Goal: Task Accomplishment & Management: Manage account settings

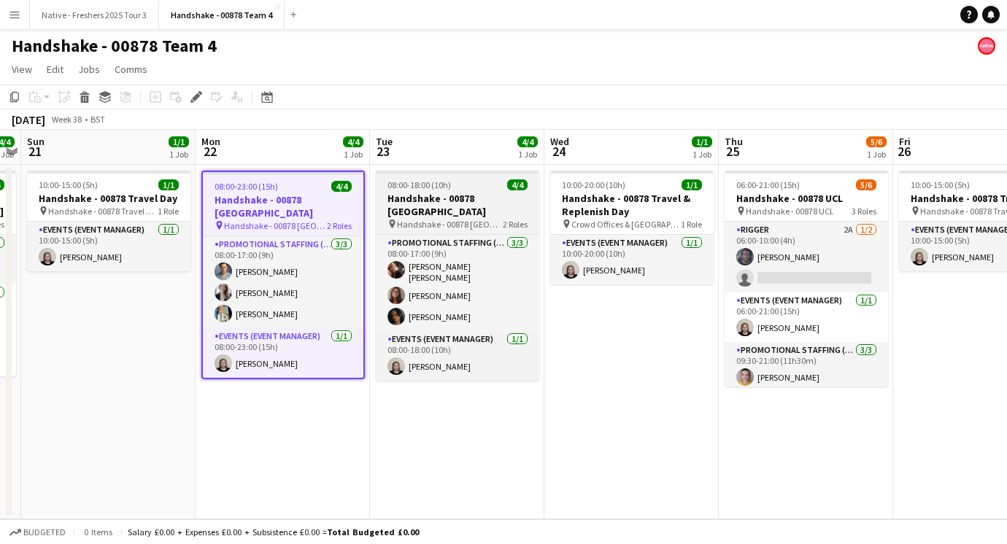
scroll to position [0, 501]
click at [477, 196] on h3 "Handshake - 00878 Leicester" at bounding box center [458, 205] width 163 height 26
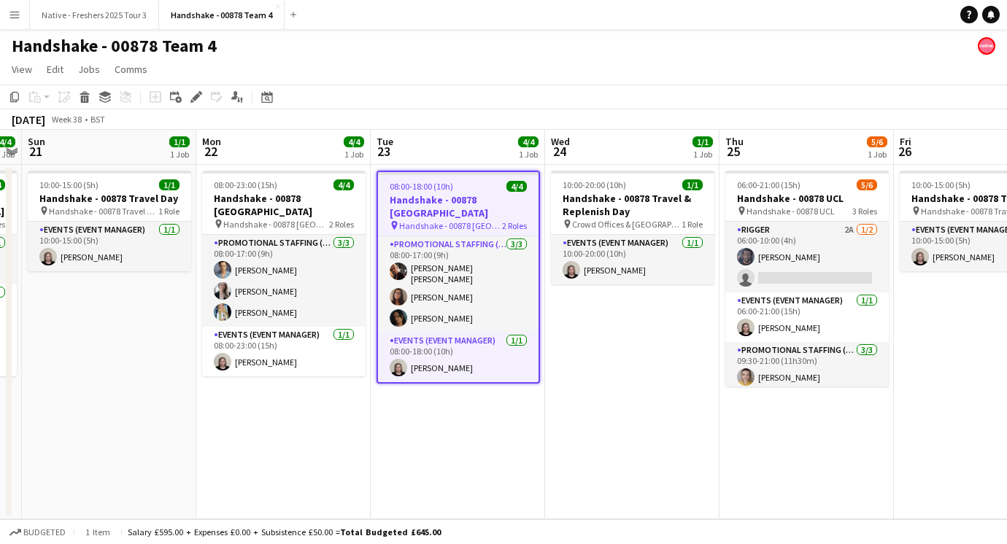
click at [474, 200] on h3 "Handshake - 00878 Leicester" at bounding box center [458, 206] width 161 height 26
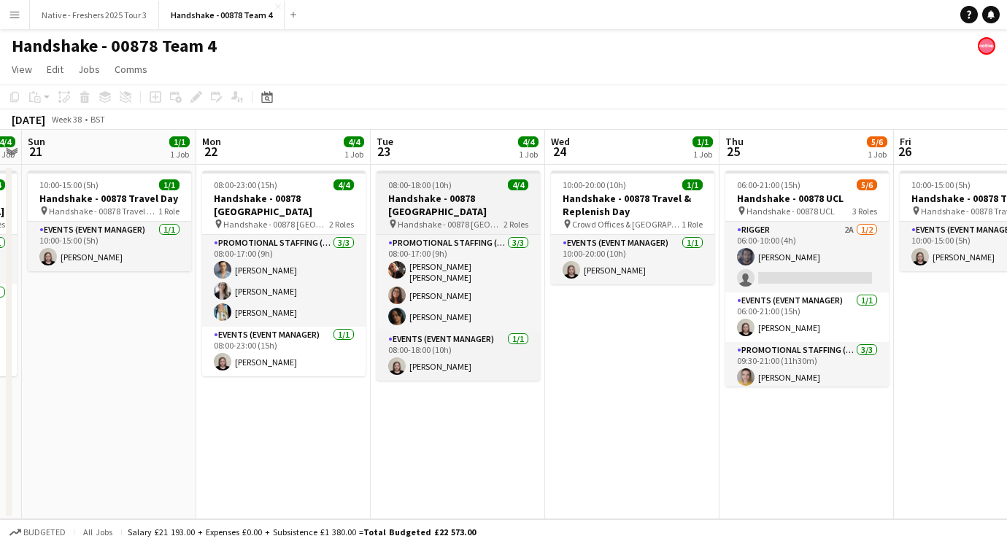
click at [474, 200] on h3 "Handshake - 00878 Leicester" at bounding box center [458, 205] width 163 height 26
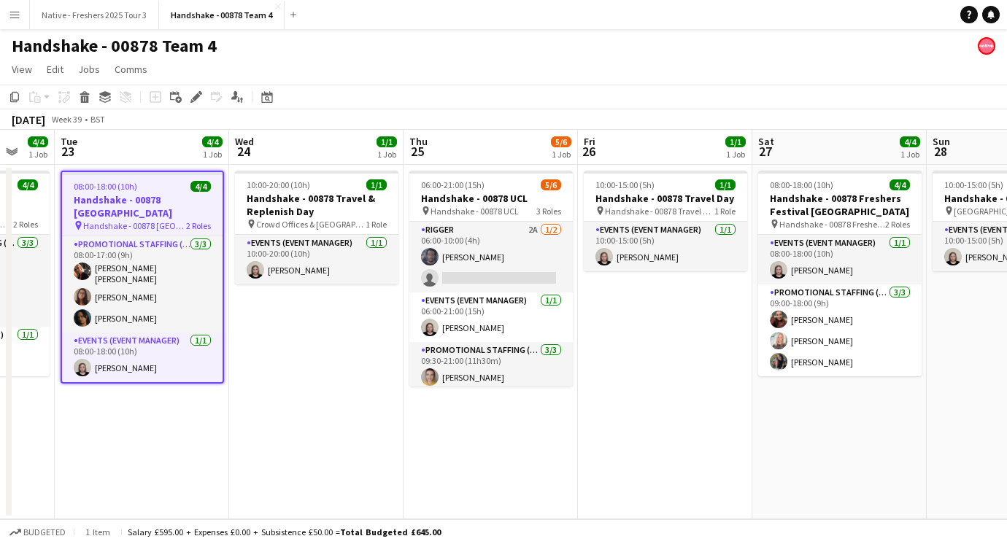
scroll to position [0, 490]
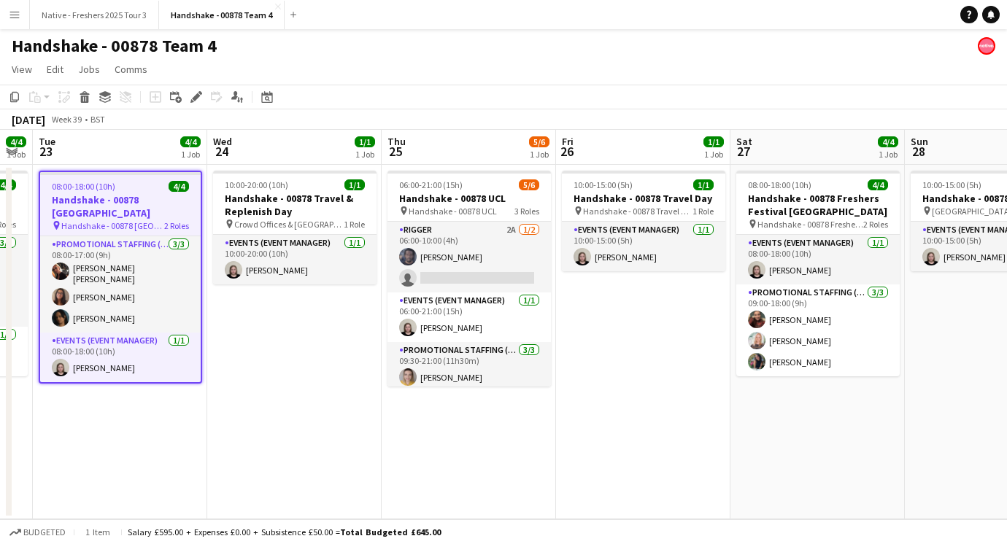
click at [511, 463] on app-date-cell "06:00-21:00 (15h) 5/6 Handshake - 00878 UCL pin Handshake - 00878 UCL 3 Roles R…" at bounding box center [469, 342] width 174 height 355
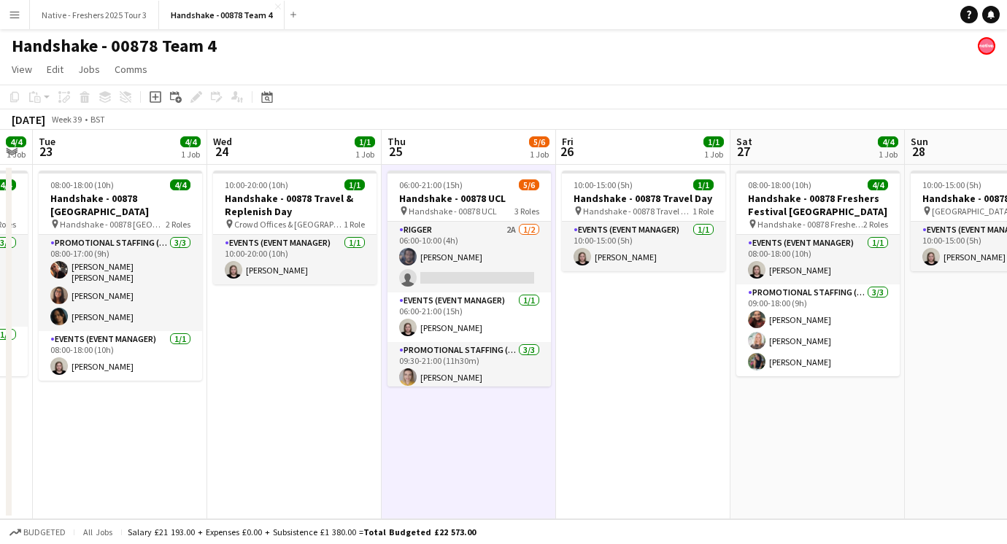
click at [851, 436] on app-date-cell "08:00-18:00 (10h) 4/4 Handshake - 00878 Freshers Festival Manchester pin Handsh…" at bounding box center [818, 342] width 174 height 355
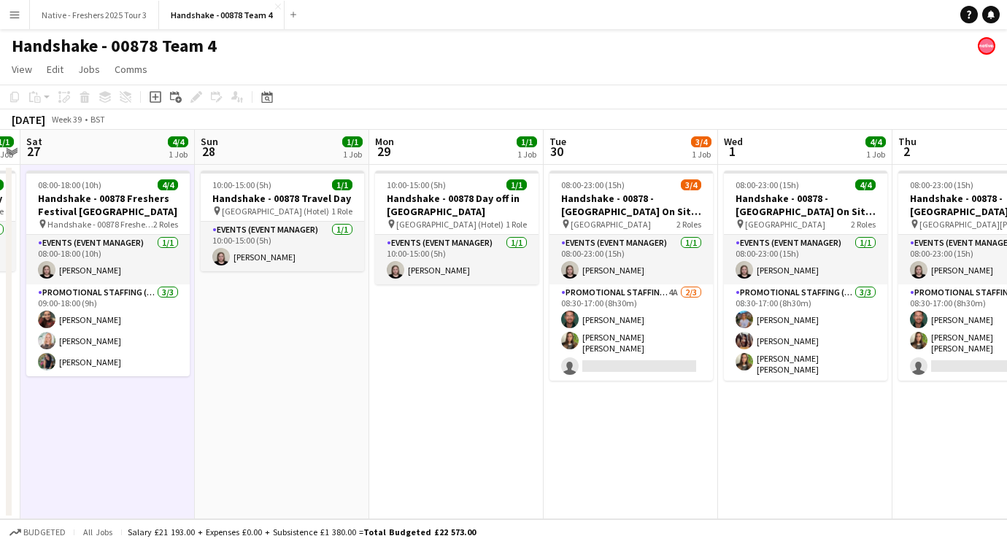
scroll to position [0, 526]
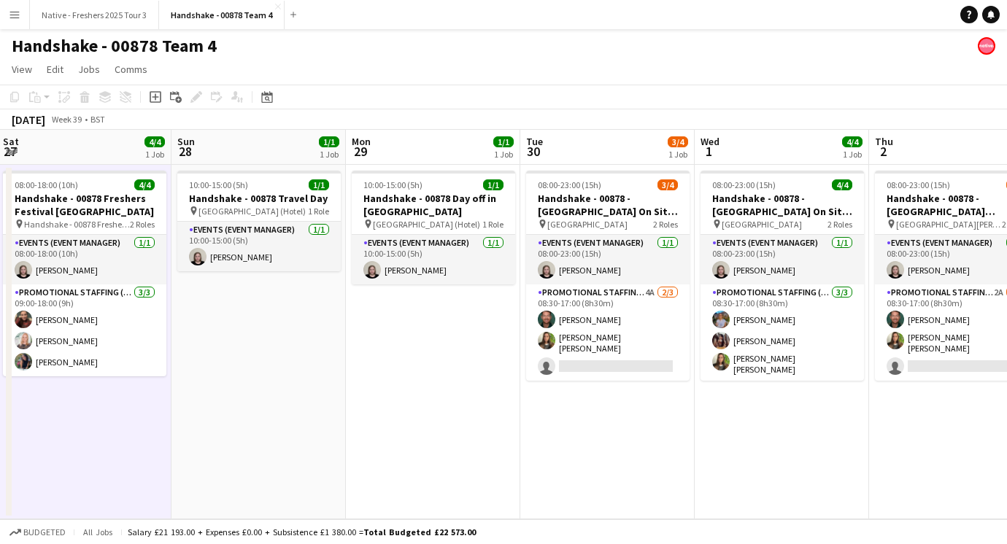
click at [632, 430] on app-date-cell "08:00-23:00 (15h) 3/4 Handshake - 00878 - Strathclyde University On Site Day pi…" at bounding box center [607, 342] width 174 height 355
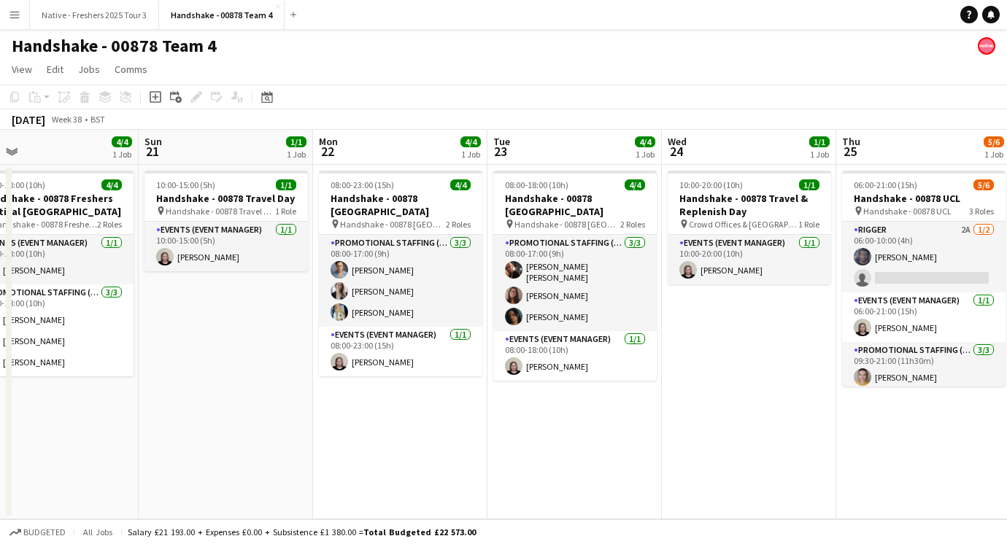
scroll to position [0, 382]
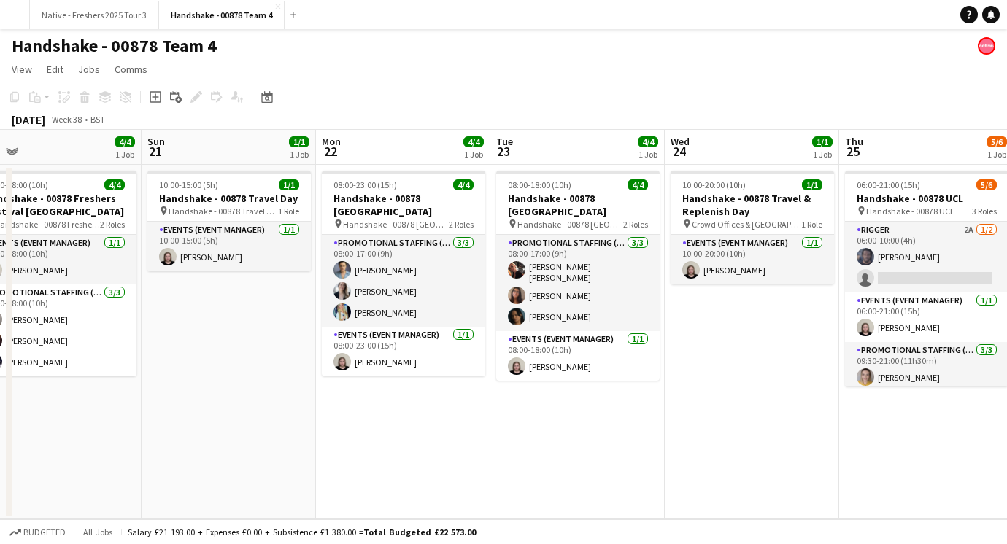
click at [583, 391] on app-date-cell "08:00-18:00 (10h) 4/4 Handshake - 00878 Leicester pin Handshake - 00878 Leicest…" at bounding box center [577, 342] width 174 height 355
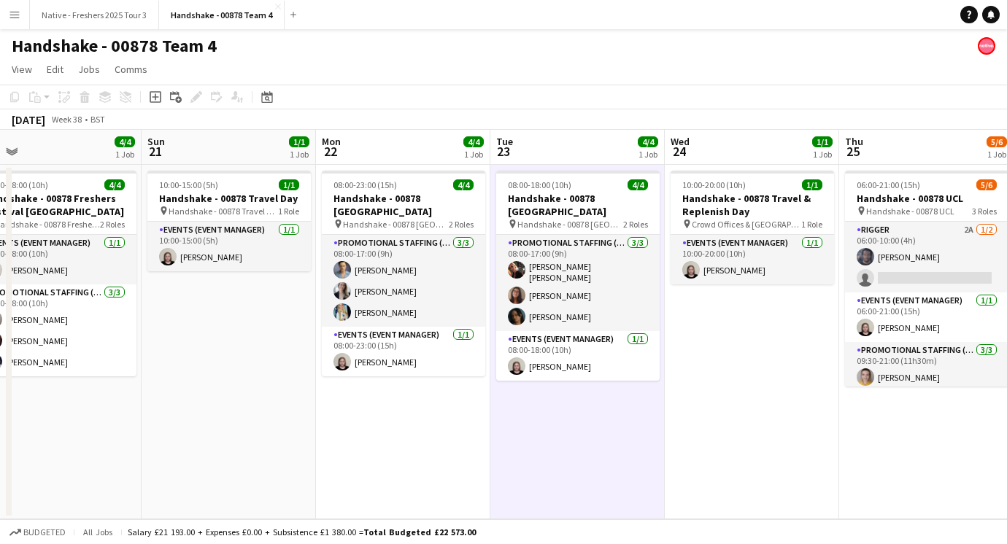
click at [765, 379] on app-date-cell "10:00-20:00 (10h) 1/1 Handshake - 00878 Travel & Replenish Day pin Crowd Office…" at bounding box center [752, 342] width 174 height 355
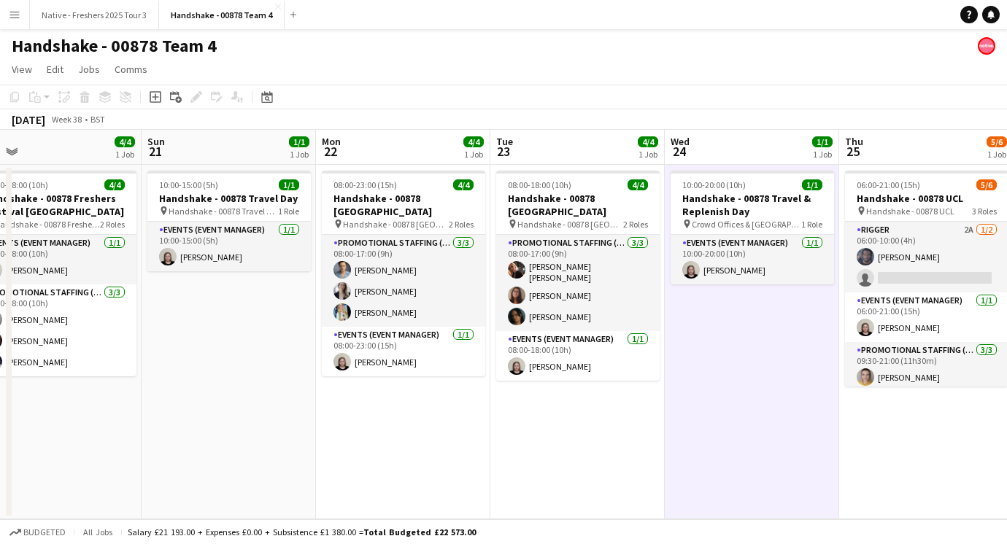
click at [724, 115] on div "September 2025 Week 38 • BST" at bounding box center [503, 119] width 1007 height 20
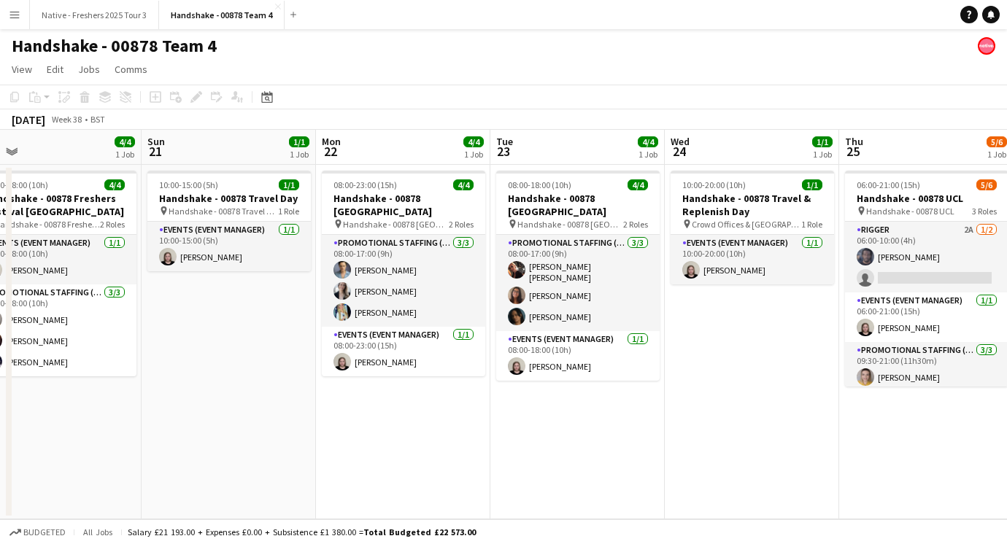
click at [674, 399] on app-date-cell "10:00-20:00 (10h) 1/1 Handshake - 00878 Travel & Replenish Day pin Crowd Office…" at bounding box center [752, 342] width 174 height 355
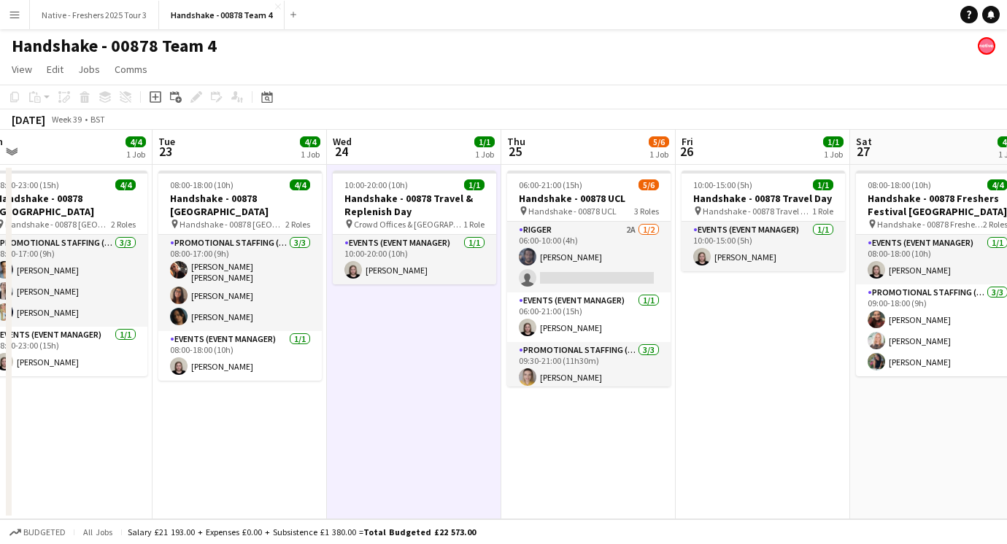
scroll to position [0, 550]
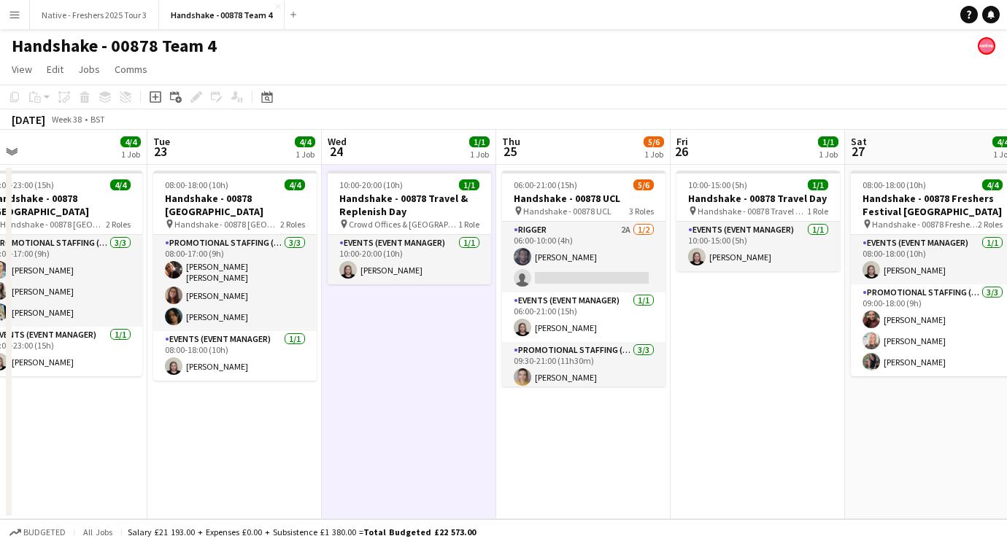
click at [599, 412] on app-date-cell "06:00-21:00 (15h) 5/6 Handshake - 00878 UCL pin Handshake - 00878 UCL 3 Roles R…" at bounding box center [583, 342] width 174 height 355
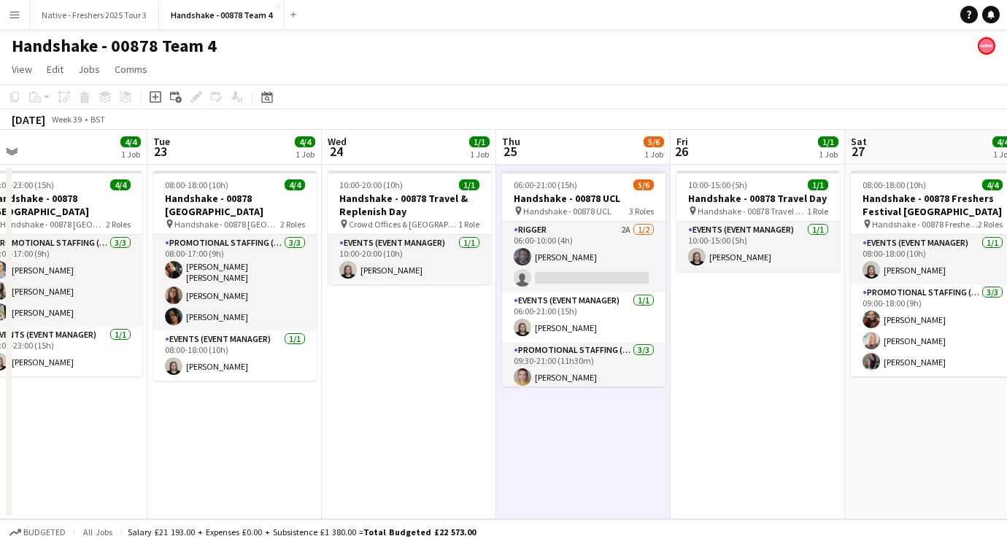
click at [747, 404] on app-date-cell "10:00-15:00 (5h) 1/1 Handshake - 00878 Travel Day pin Handshake - 00878 Travel …" at bounding box center [758, 342] width 174 height 355
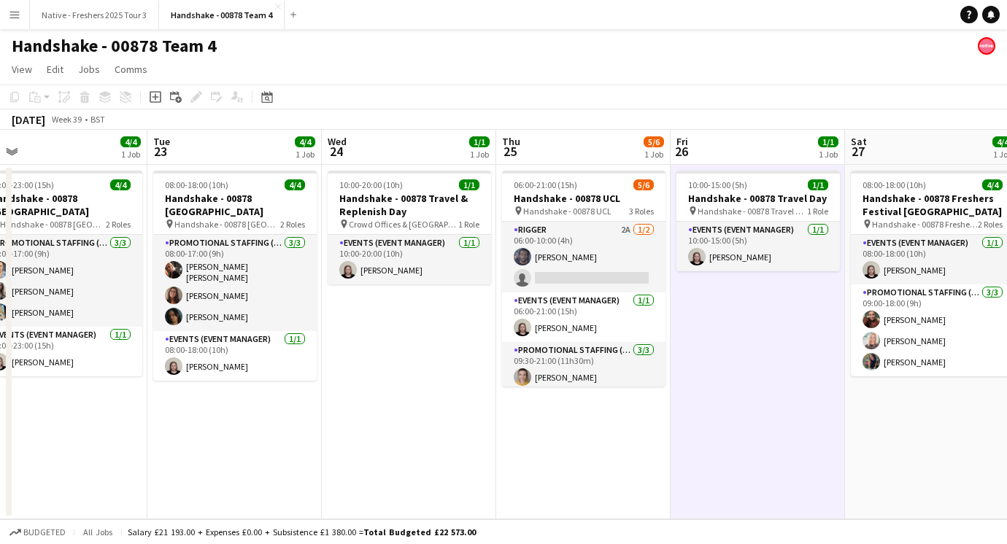
click at [632, 96] on app-toolbar "Copy Paste Paste Command V Paste with crew Command Shift V Paste linked Job Del…" at bounding box center [503, 97] width 1007 height 25
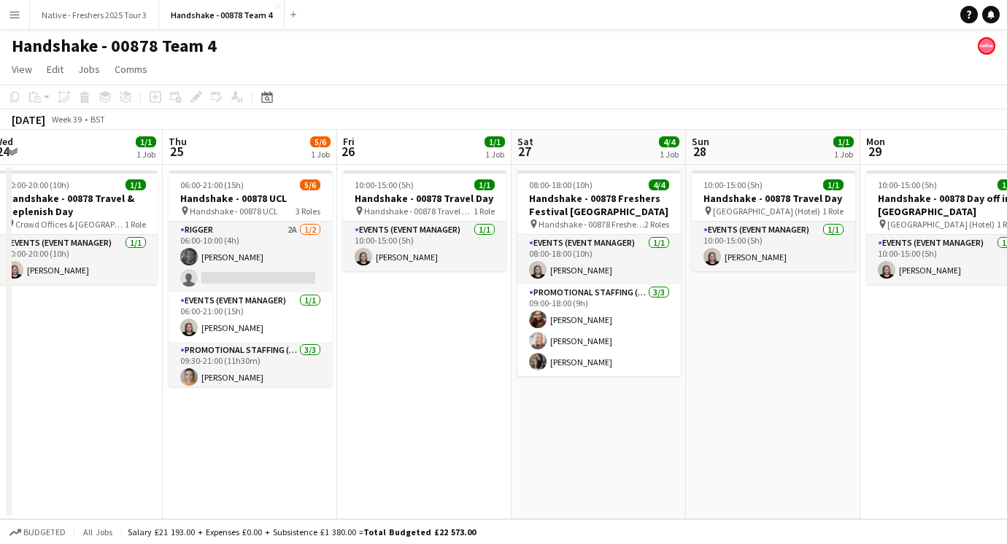
scroll to position [0, 575]
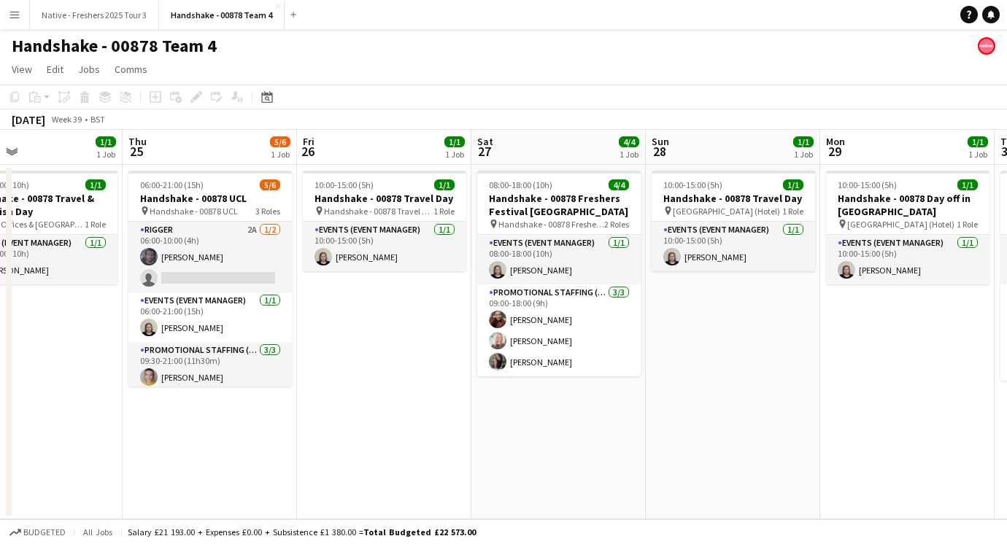
click at [591, 393] on app-date-cell "08:00-18:00 (10h) 4/4 Handshake - 00878 Freshers Festival Manchester pin Handsh…" at bounding box center [558, 342] width 174 height 355
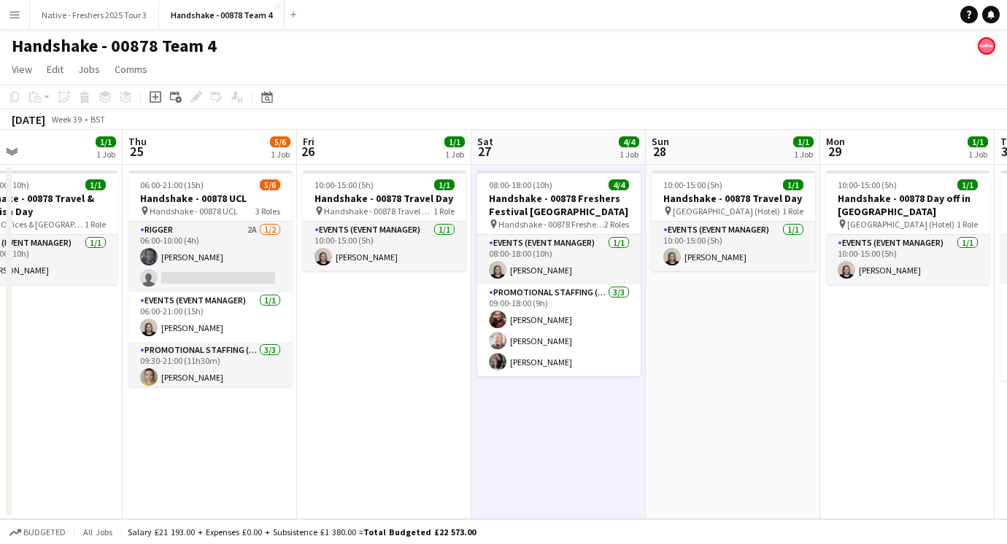
click at [766, 395] on app-date-cell "10:00-15:00 (5h) 1/1 Handshake - 00878 Travel Day pin Glasgow (Hotel) 1 Role Ev…" at bounding box center [733, 342] width 174 height 355
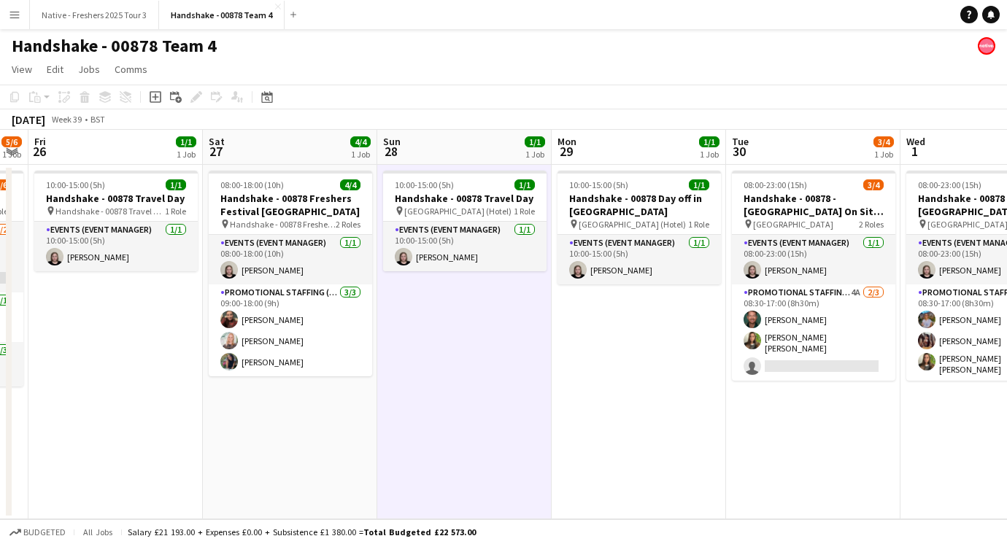
scroll to position [0, 552]
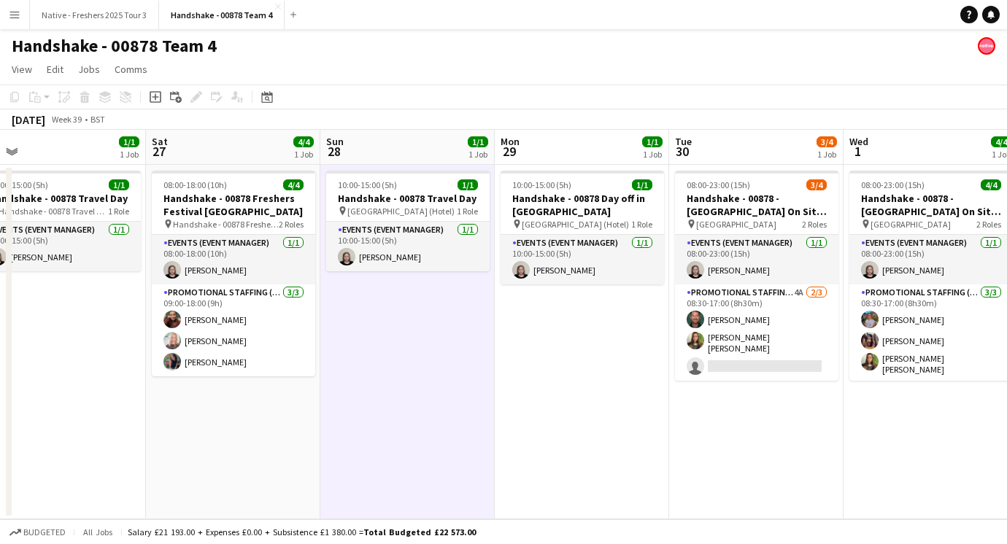
drag, startPoint x: 766, startPoint y: 395, endPoint x: 673, endPoint y: 395, distance: 92.7
click at [766, 395] on app-date-cell "08:00-23:00 (15h) 3/4 Handshake - 00878 - Strathclyde University On Site Day pi…" at bounding box center [756, 342] width 174 height 355
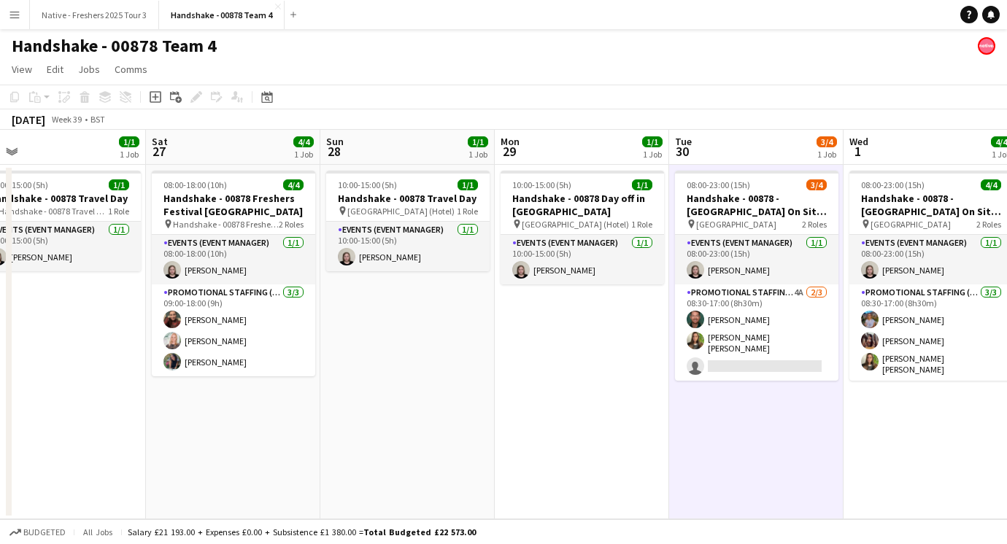
click at [620, 395] on app-date-cell "10:00-15:00 (5h) 1/1 Handshake - 00878 Day off in Glasgow pin Glasgow (Hotel) 1…" at bounding box center [582, 342] width 174 height 355
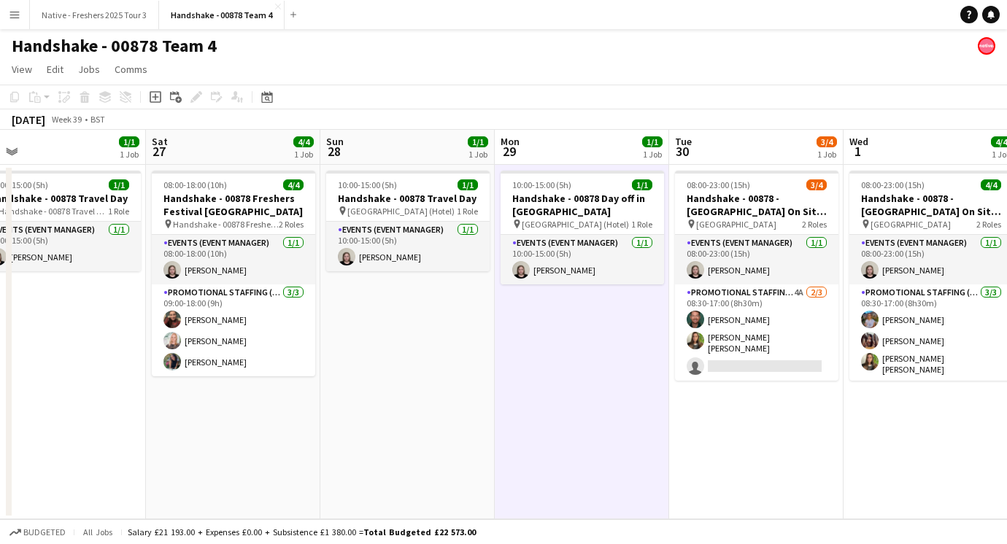
click at [755, 428] on app-date-cell "08:00-23:00 (15h) 3/4 Handshake - 00878 - Strathclyde University On Site Day pi…" at bounding box center [756, 342] width 174 height 355
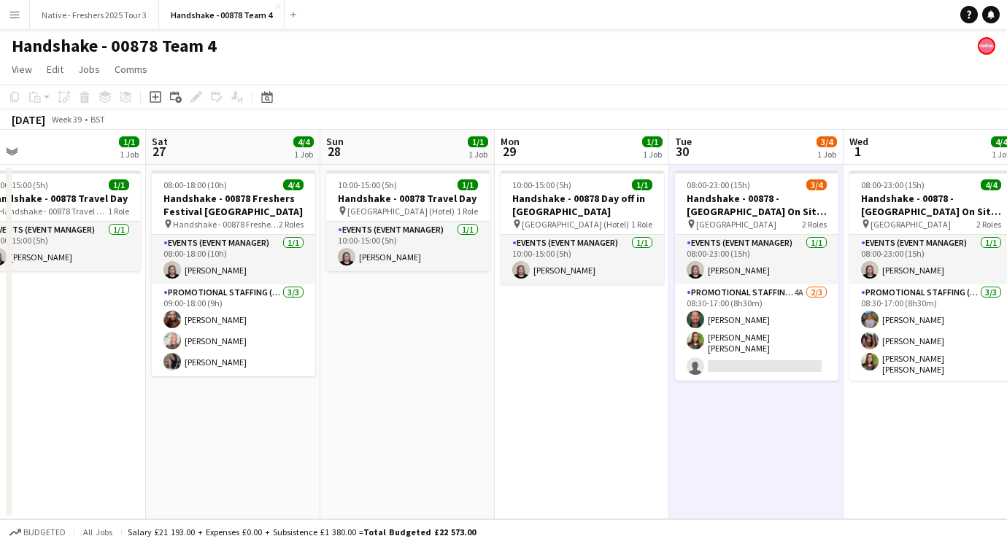
click at [662, 407] on app-date-cell "10:00-15:00 (5h) 1/1 Handshake - 00878 Day off in Glasgow pin Glasgow (Hotel) 1…" at bounding box center [582, 342] width 174 height 355
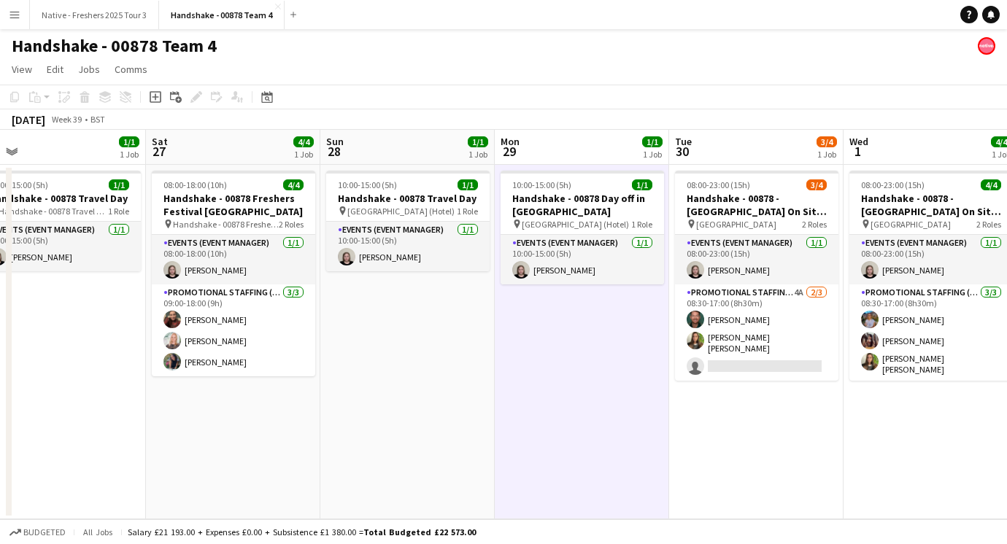
click at [850, 409] on app-date-cell "08:00-23:00 (15h) 4/4 Handshake - 00878 - University of Aberdeen On Site Day pi…" at bounding box center [931, 342] width 174 height 355
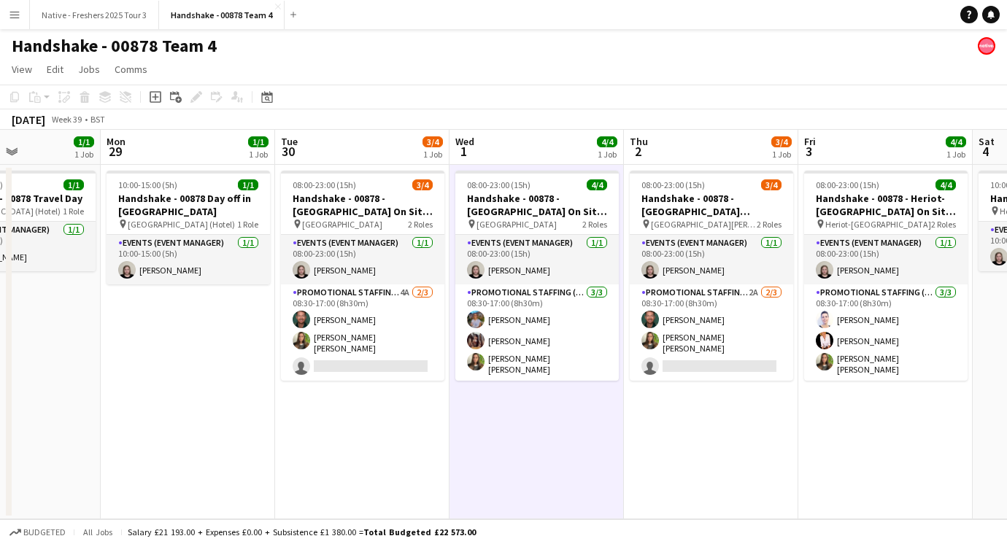
scroll to position [0, 607]
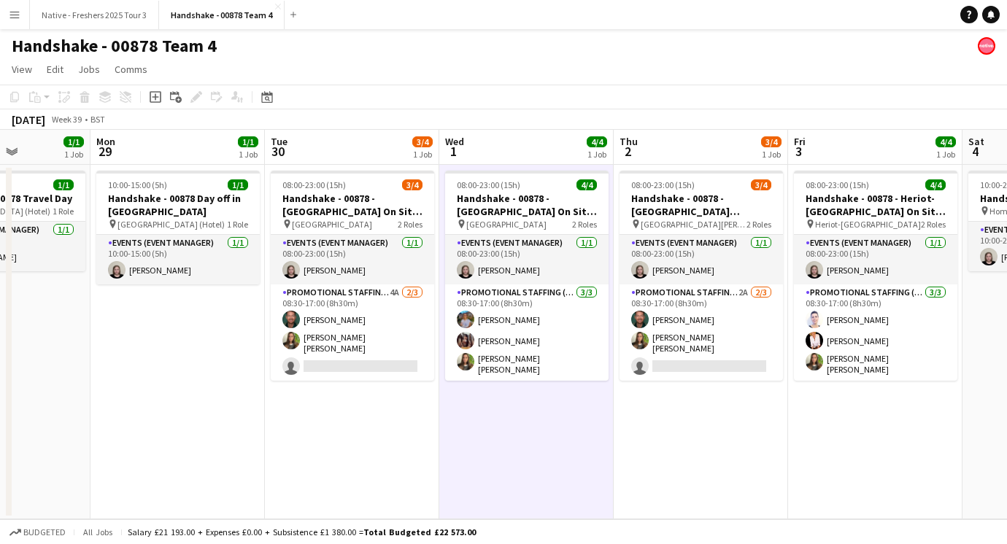
click at [687, 426] on app-date-cell "08:00-23:00 (15h) 3/4 Handshake - 00878 - University of St Andrews On Site Day …" at bounding box center [701, 342] width 174 height 355
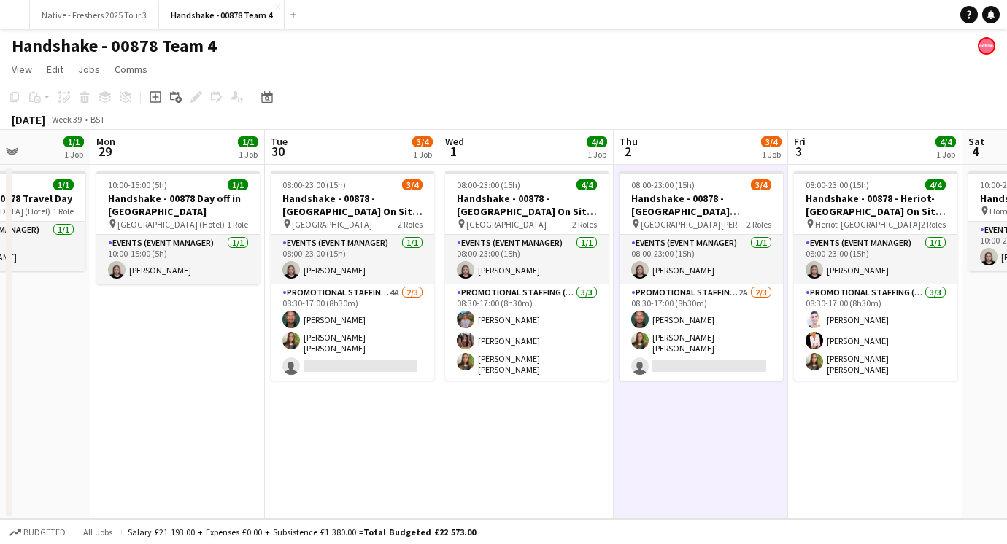
click at [855, 415] on app-date-cell "08:00-23:00 (15h) 4/4 Handshake - 00878 - Heriot-Watt University On Site Day pi…" at bounding box center [875, 342] width 174 height 355
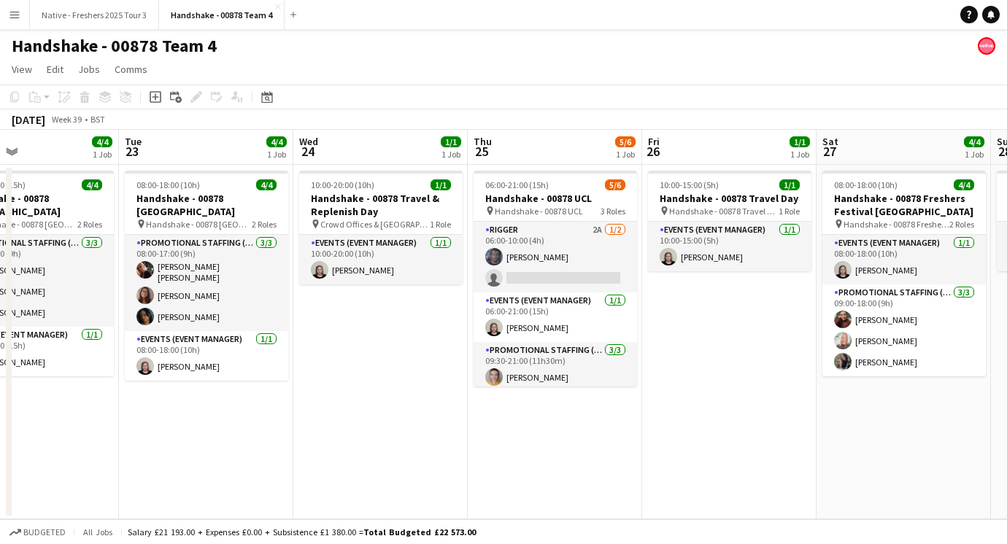
scroll to position [0, 401]
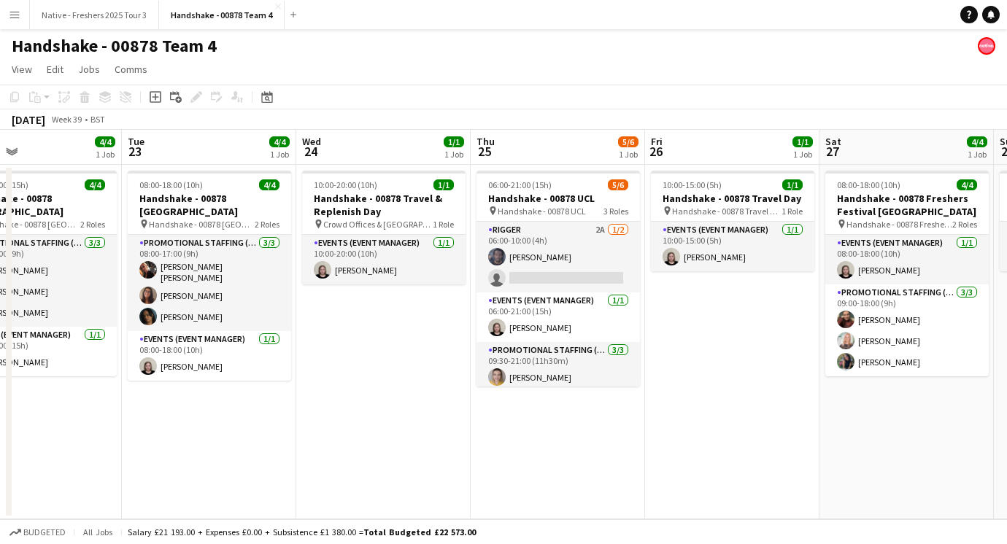
click at [552, 423] on app-date-cell "06:00-21:00 (15h) 5/6 Handshake - 00878 UCL pin Handshake - 00878 UCL 3 Roles R…" at bounding box center [558, 342] width 174 height 355
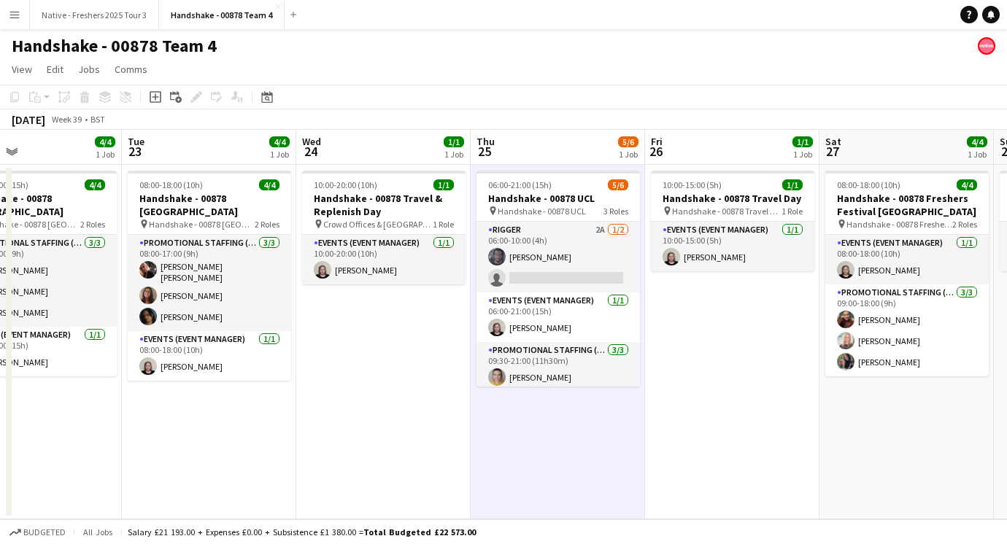
click at [887, 422] on app-date-cell "08:00-18:00 (10h) 4/4 Handshake - 00878 Freshers Festival Manchester pin Handsh…" at bounding box center [907, 342] width 174 height 355
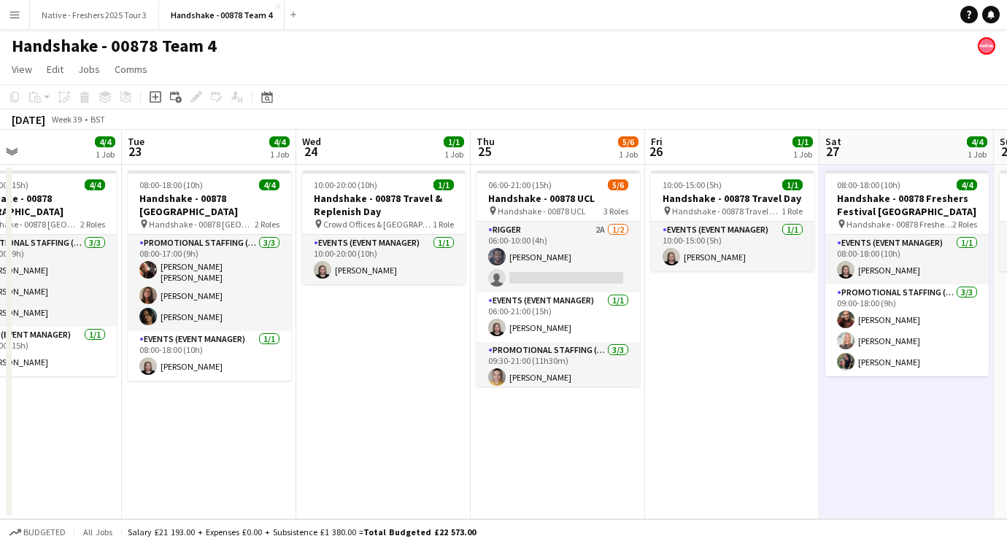
click at [564, 417] on app-date-cell "06:00-21:00 (15h) 5/6 Handshake - 00878 UCL pin Handshake - 00878 UCL 3 Roles R…" at bounding box center [558, 342] width 174 height 355
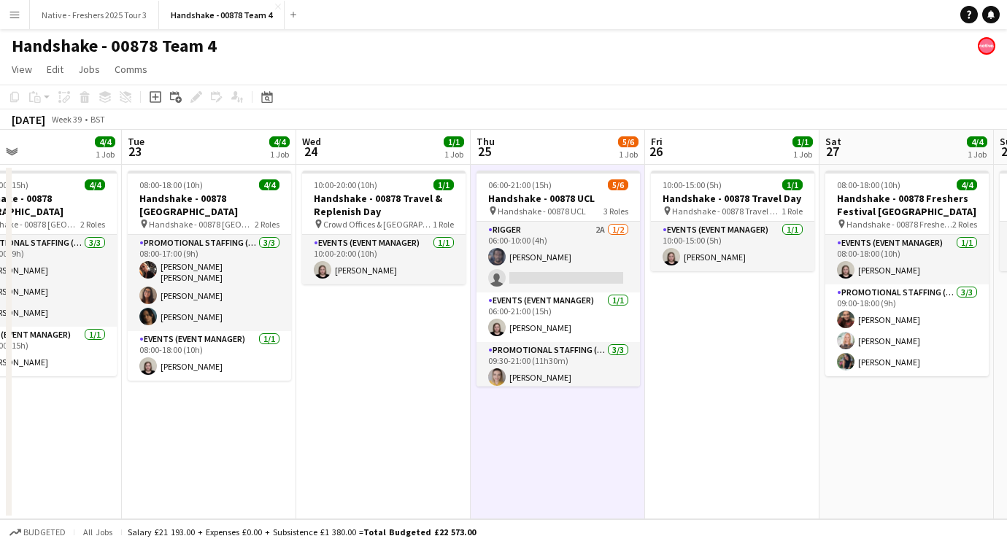
click at [946, 423] on app-date-cell "08:00-18:00 (10h) 4/4 Handshake - 00878 Freshers Festival Manchester pin Handsh…" at bounding box center [907, 342] width 174 height 355
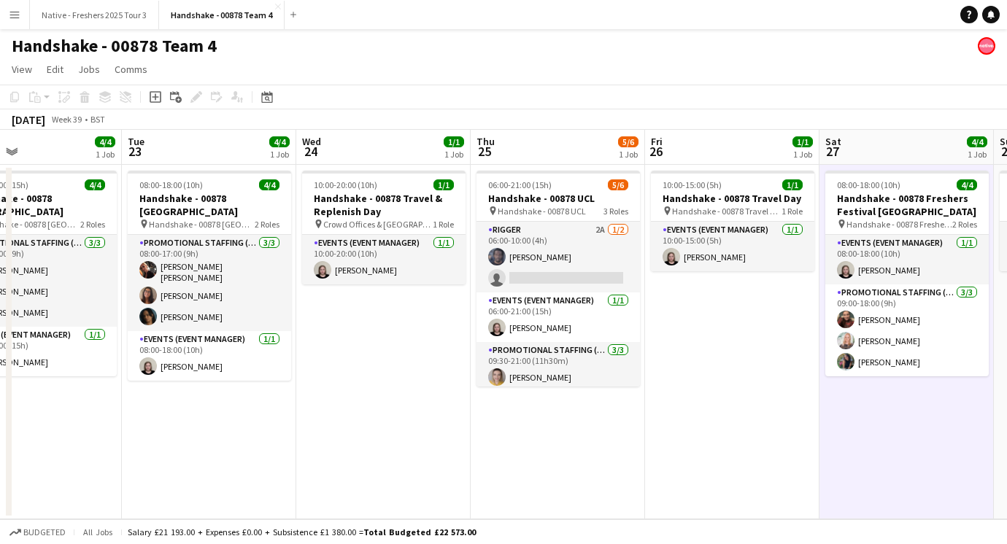
click at [574, 417] on app-date-cell "06:00-21:00 (15h) 5/6 Handshake - 00878 UCL pin Handshake - 00878 UCL 3 Roles R…" at bounding box center [558, 342] width 174 height 355
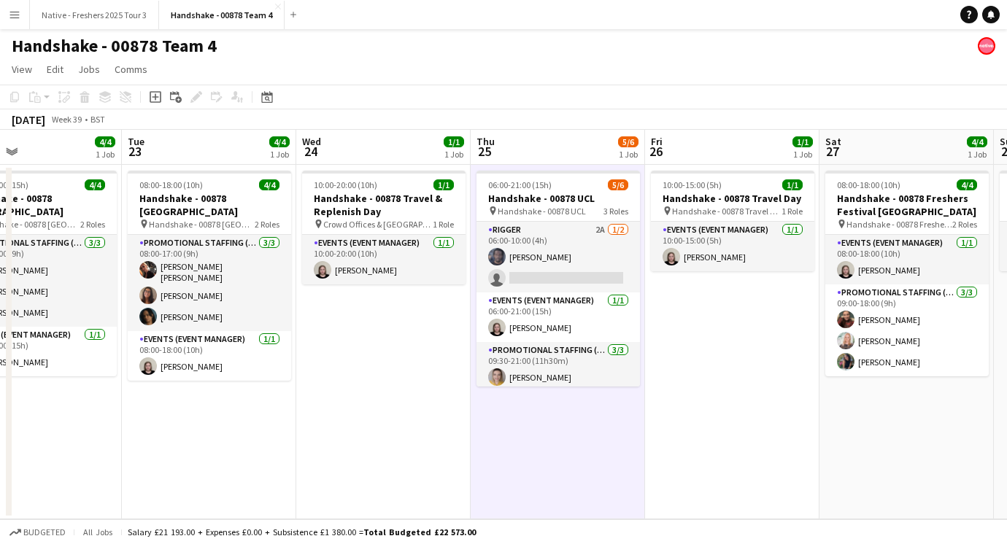
click at [431, 400] on app-date-cell "10:00-20:00 (10h) 1/1 Handshake - 00878 Travel & Replenish Day pin Crowd Office…" at bounding box center [383, 342] width 174 height 355
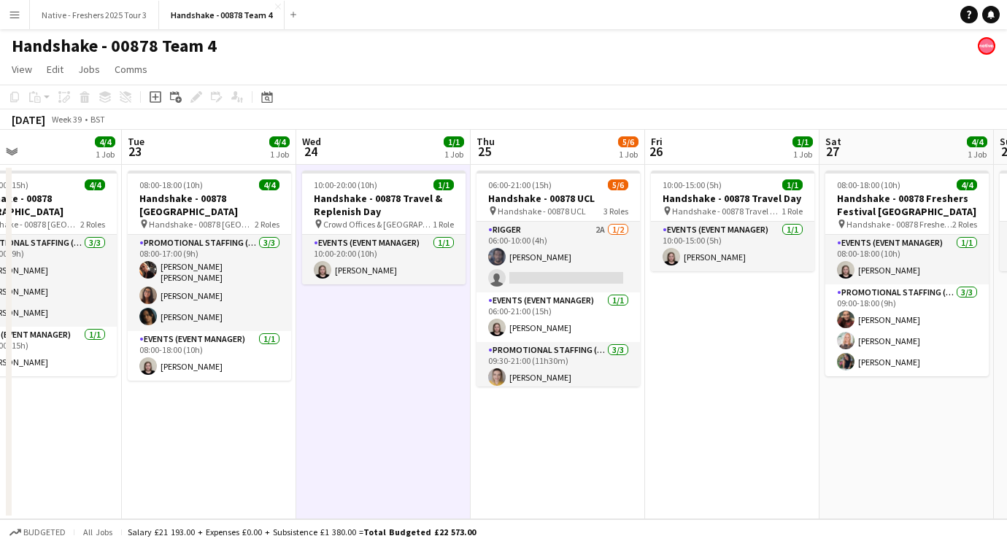
click at [719, 367] on app-date-cell "10:00-15:00 (5h) 1/1 Handshake - 00878 Travel Day pin Handshake - 00878 Travel …" at bounding box center [732, 342] width 174 height 355
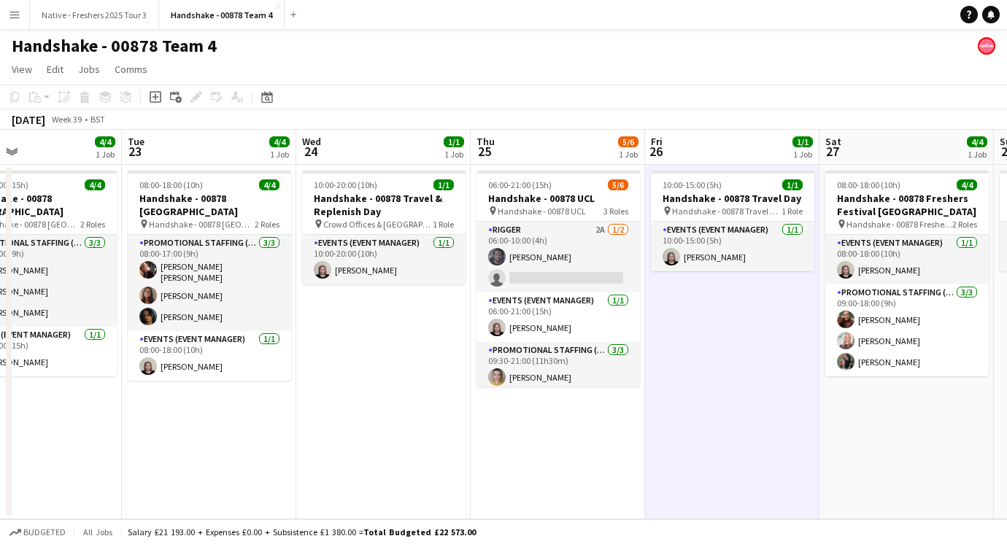
click at [347, 358] on app-date-cell "10:00-20:00 (10h) 1/1 Handshake - 00878 Travel & Replenish Day pin Crowd Office…" at bounding box center [383, 342] width 174 height 355
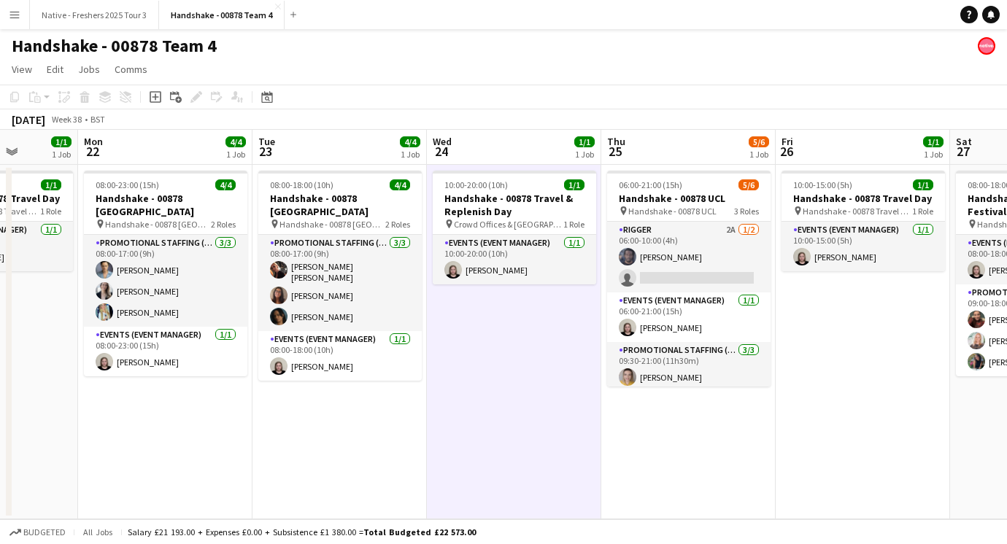
scroll to position [0, 518]
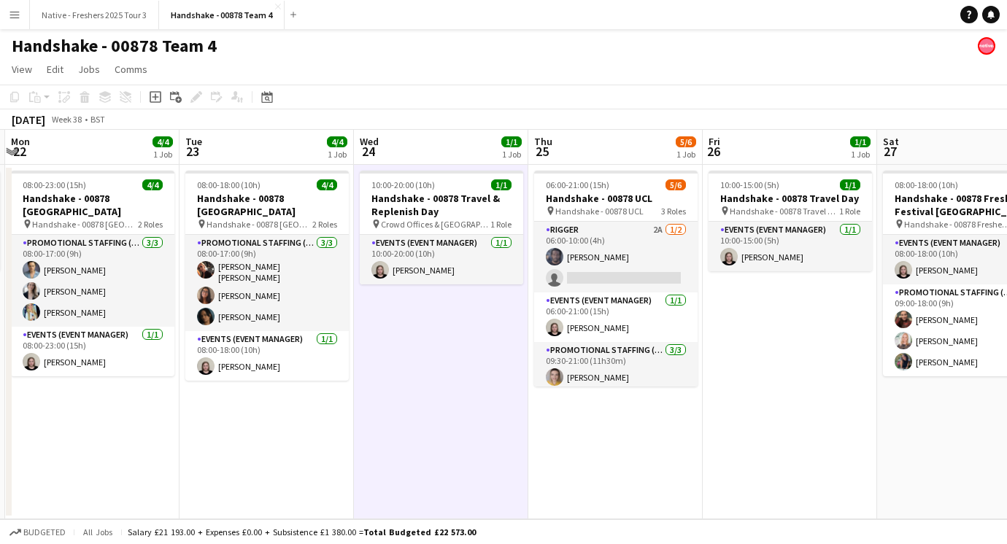
click at [625, 407] on app-date-cell "06:00-21:00 (15h) 5/6 Handshake - 00878 UCL pin Handshake - 00878 UCL 3 Roles R…" at bounding box center [615, 342] width 174 height 355
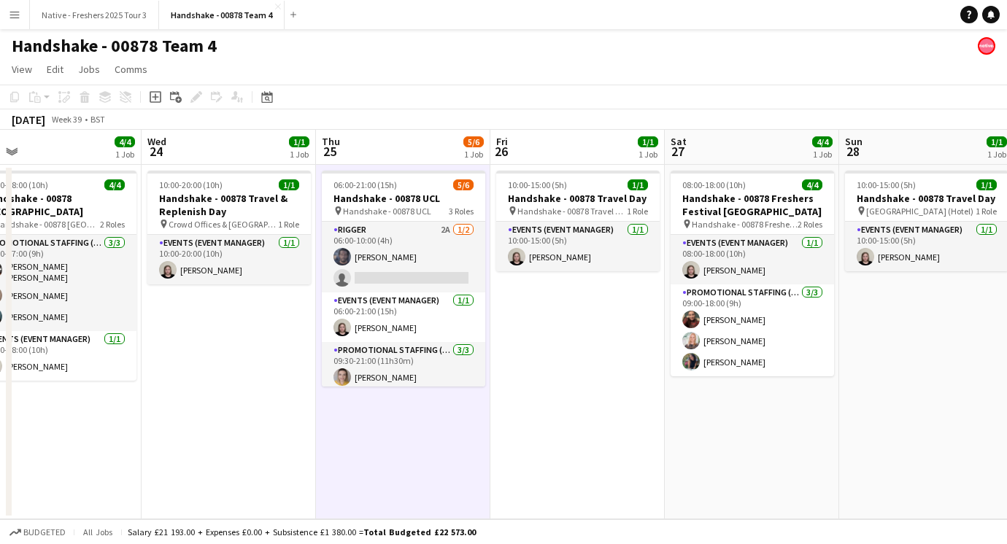
click at [568, 338] on app-date-cell "10:00-15:00 (5h) 1/1 Handshake - 00878 Travel Day pin Handshake - 00878 Travel …" at bounding box center [577, 342] width 174 height 355
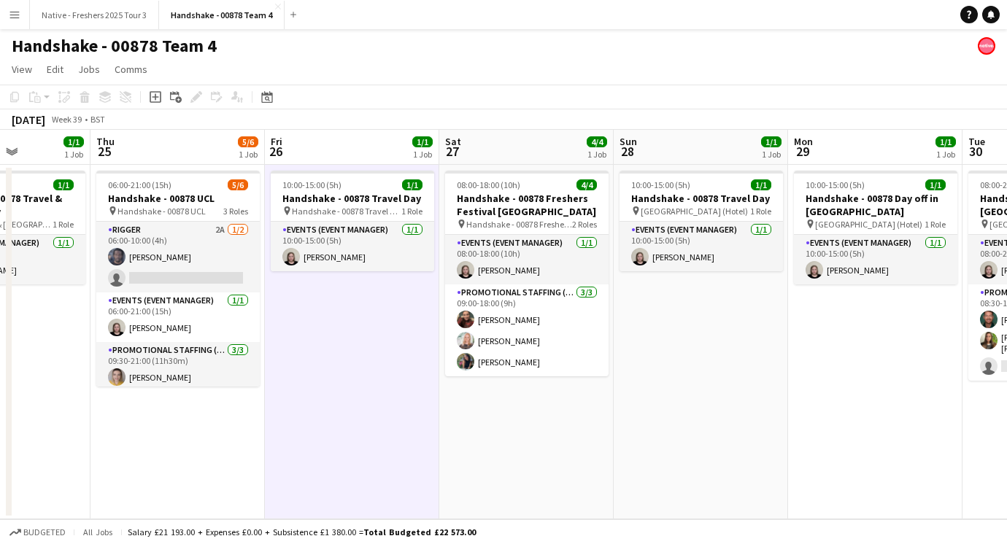
scroll to position [0, 496]
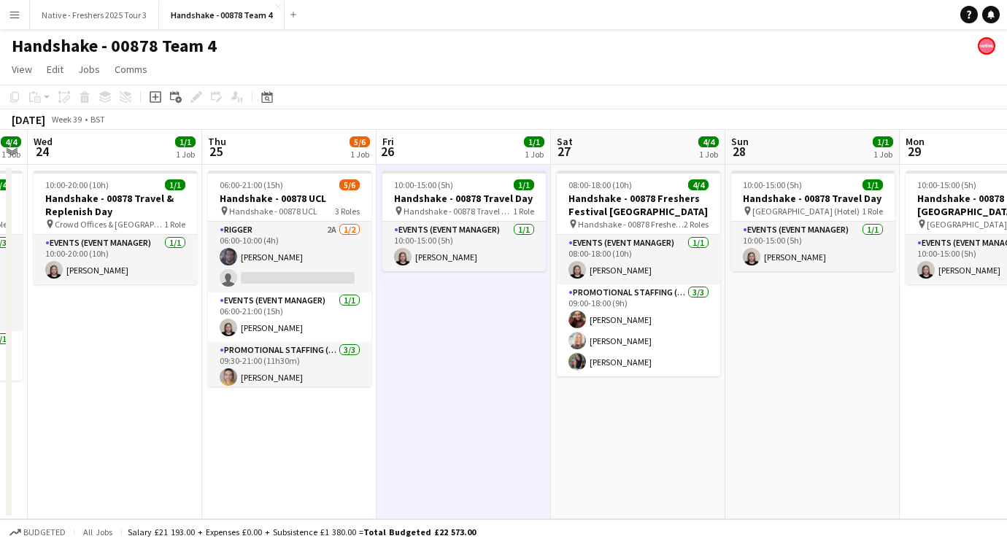
click at [667, 438] on app-date-cell "08:00-18:00 (10h) 4/4 Handshake - 00878 Freshers Festival Manchester pin Handsh…" at bounding box center [638, 342] width 174 height 355
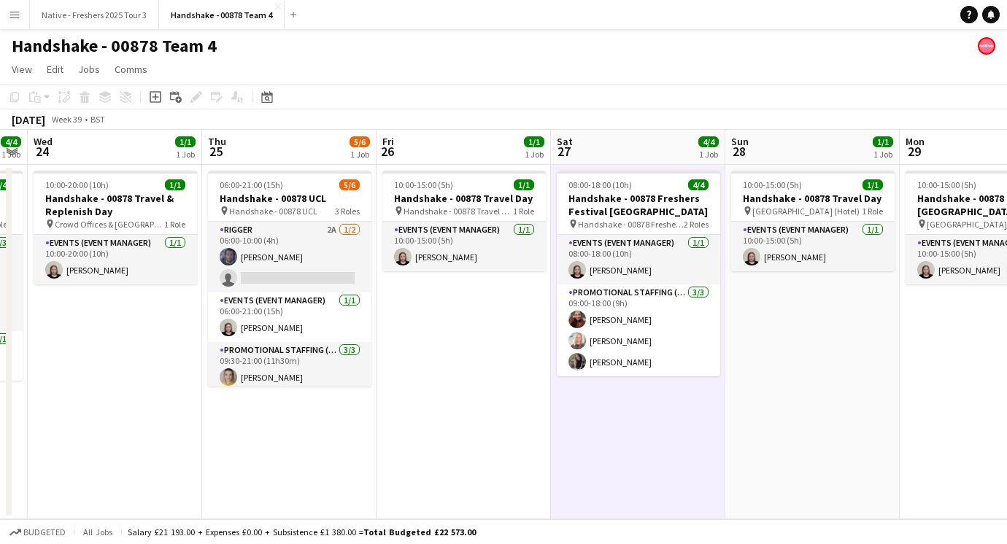
click at [776, 389] on app-date-cell "10:00-15:00 (5h) 1/1 Handshake - 00878 Travel Day pin Glasgow (Hotel) 1 Role Ev…" at bounding box center [812, 342] width 174 height 355
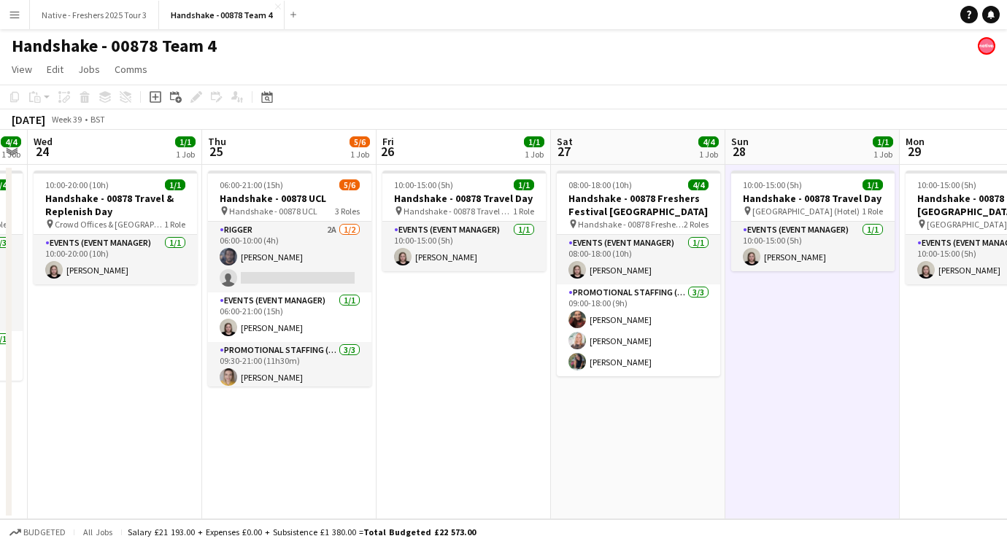
click at [583, 422] on app-date-cell "08:00-18:00 (10h) 4/4 Handshake - 00878 Freshers Festival Manchester pin Handsh…" at bounding box center [638, 342] width 174 height 355
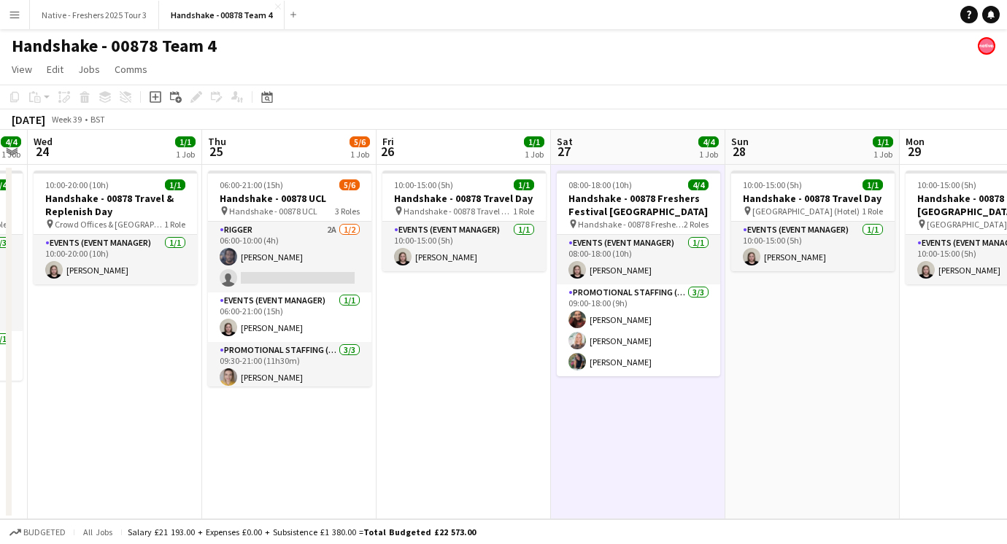
click at [439, 400] on app-date-cell "10:00-15:00 (5h) 1/1 Handshake - 00878 Travel Day pin Handshake - 00878 Travel …" at bounding box center [464, 342] width 174 height 355
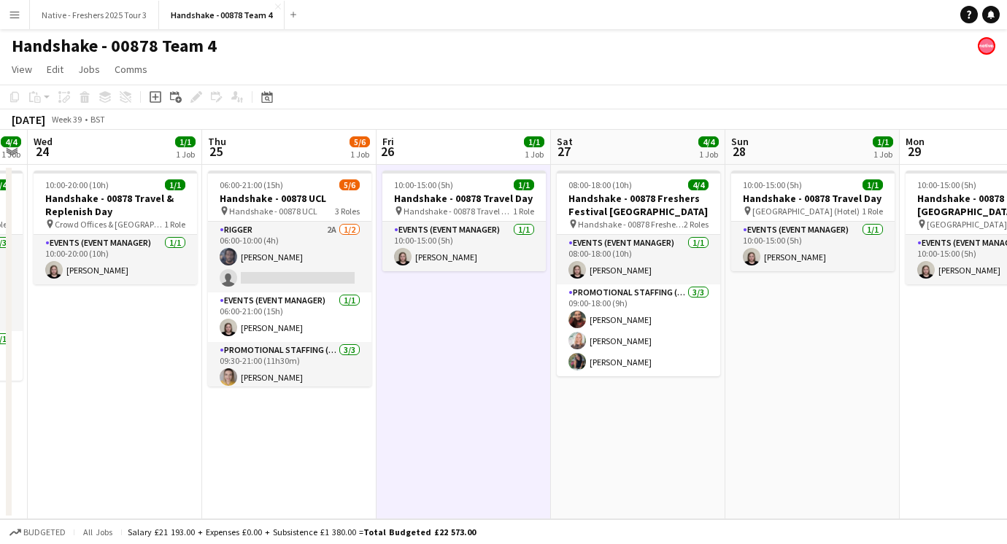
click at [308, 419] on app-date-cell "06:00-21:00 (15h) 5/6 Handshake - 00878 UCL pin Handshake - 00878 UCL 3 Roles R…" at bounding box center [289, 342] width 174 height 355
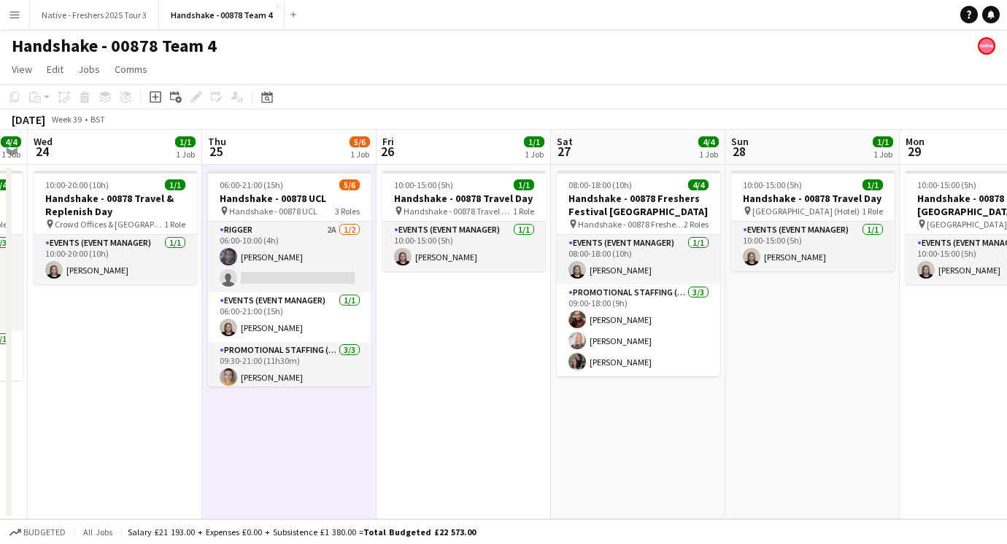
click at [804, 415] on app-date-cell "10:00-15:00 (5h) 1/1 Handshake - 00878 Travel Day pin Glasgow (Hotel) 1 Role Ev…" at bounding box center [812, 342] width 174 height 355
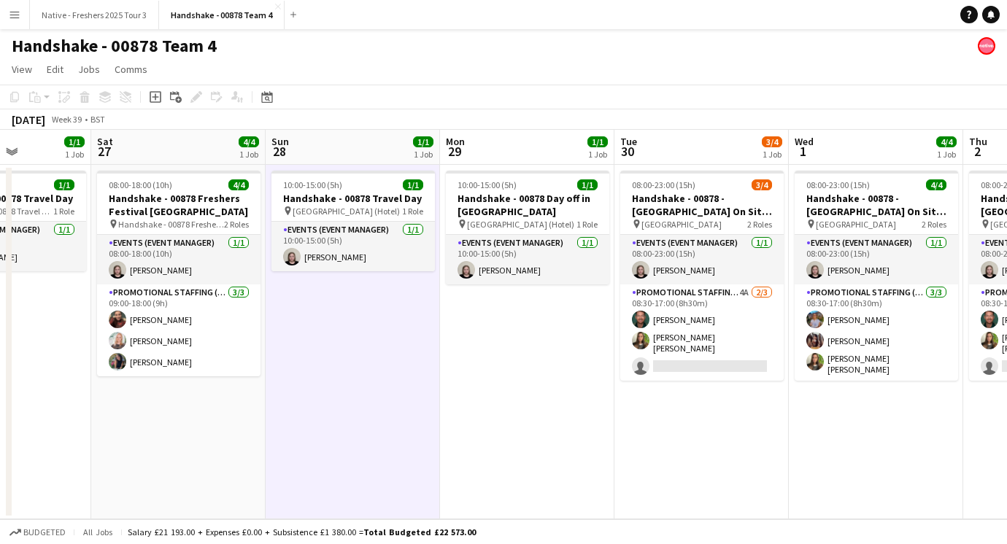
scroll to position [0, 525]
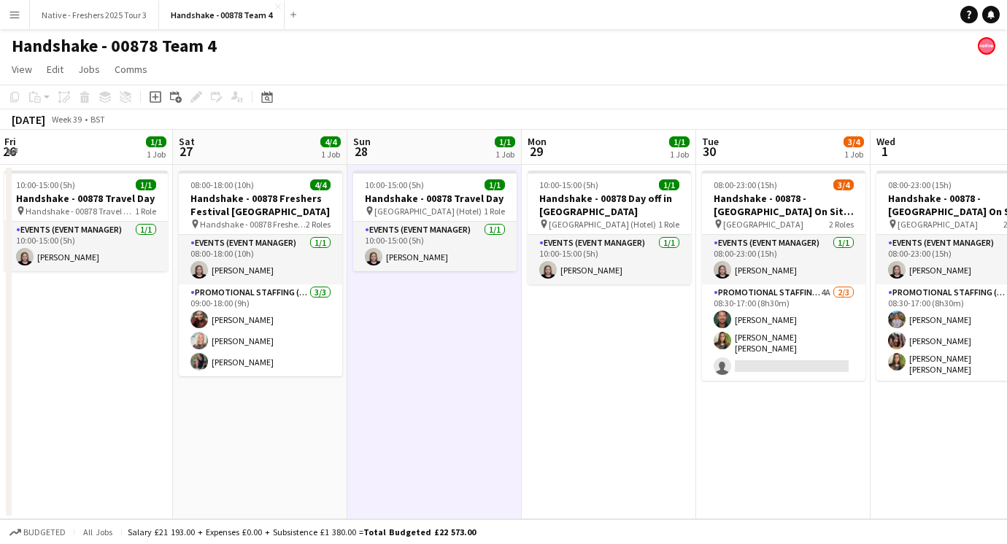
click at [600, 333] on app-date-cell "10:00-15:00 (5h) 1/1 Handshake - 00878 Day off in Glasgow pin Glasgow (Hotel) 1…" at bounding box center [609, 342] width 174 height 355
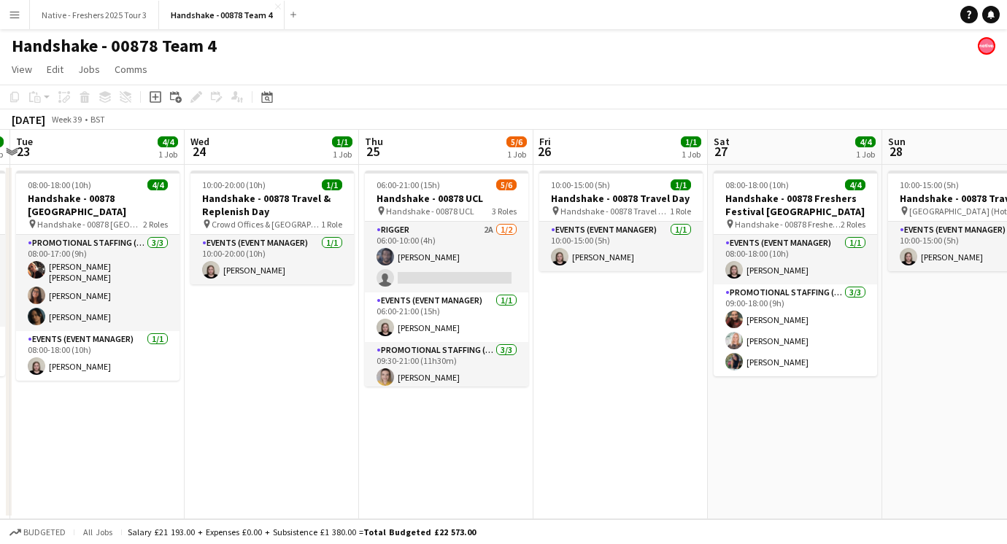
scroll to position [0, 320]
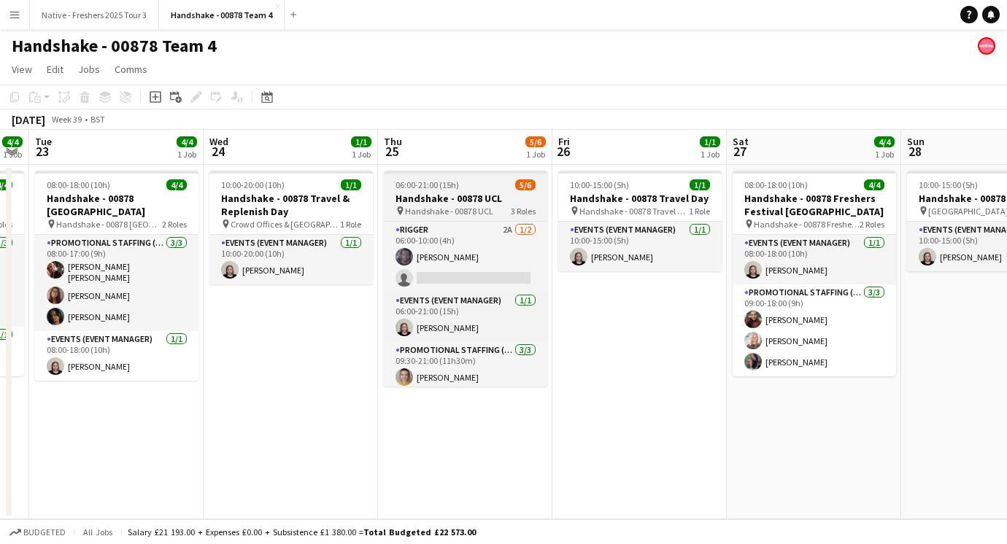
click at [466, 207] on span "Handshake - 00878 UCL" at bounding box center [449, 211] width 88 height 11
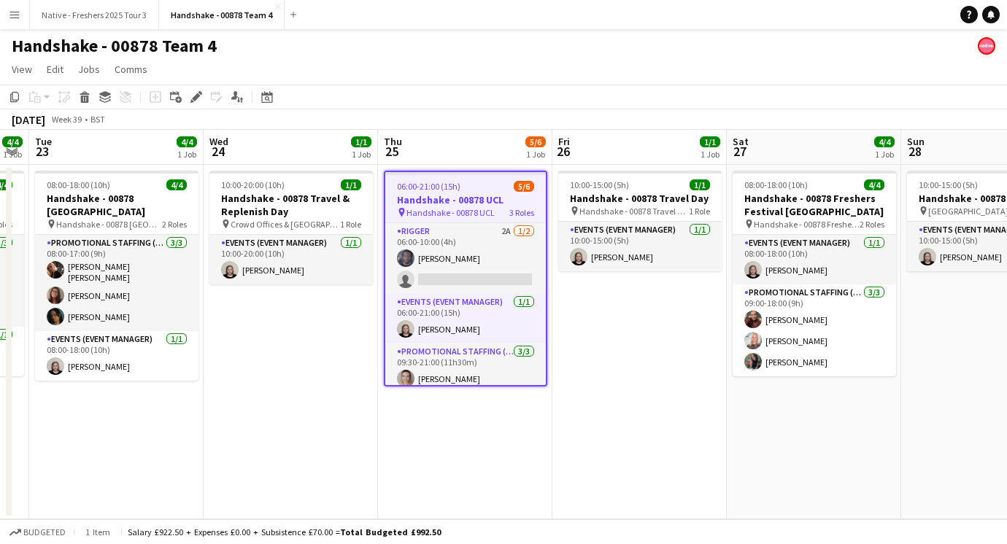
click at [501, 431] on app-date-cell "06:00-21:00 (15h) 5/6 Handshake - 00878 UCL pin Handshake - 00878 UCL 3 Roles R…" at bounding box center [465, 342] width 174 height 355
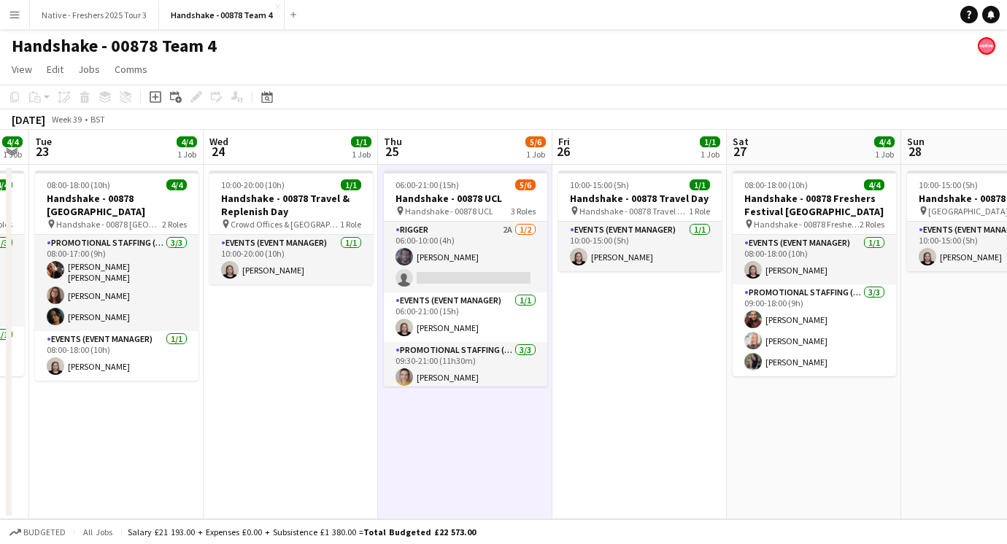
click at [485, 152] on app-board-header-date "Thu 25 5/6 1 Job" at bounding box center [465, 147] width 174 height 35
click at [269, 7] on button "Handshake - 00878 Team 4 Close" at bounding box center [222, 15] width 126 height 28
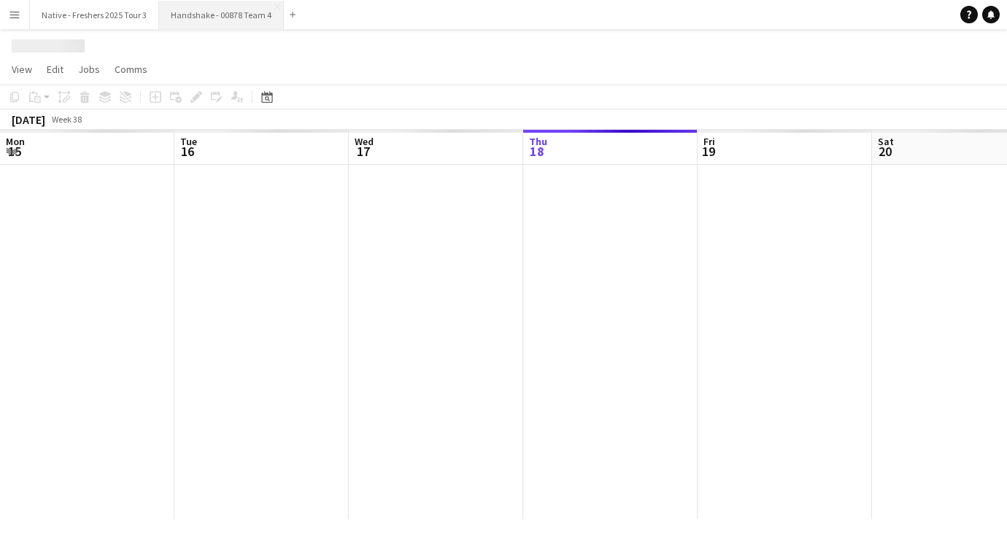
scroll to position [0, 349]
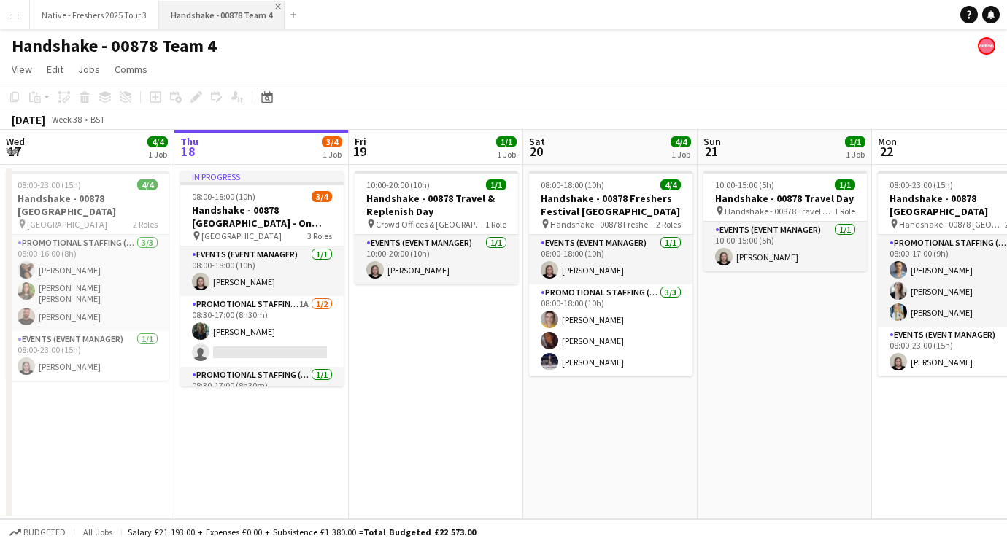
click at [275, 9] on app-icon "Close" at bounding box center [278, 7] width 6 height 6
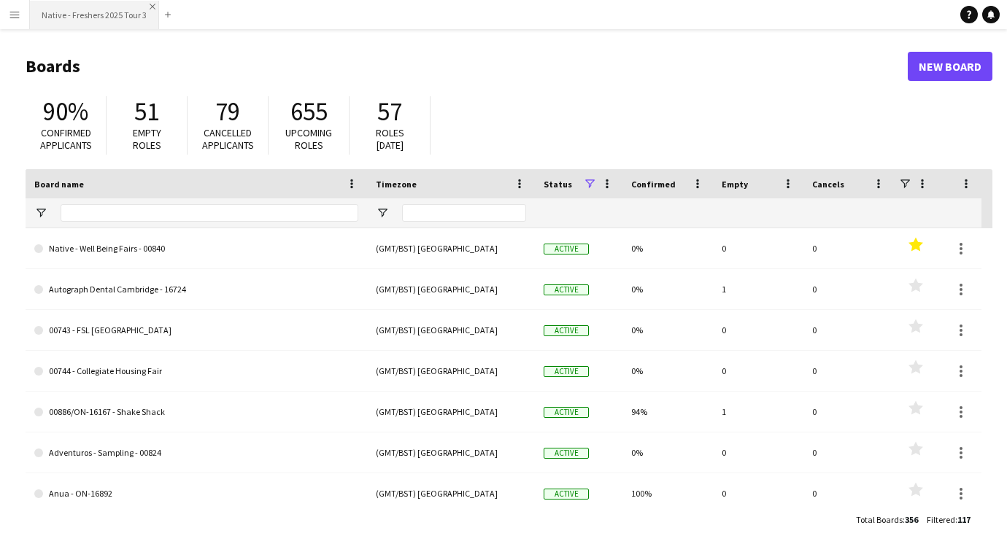
click at [153, 8] on app-icon "Close" at bounding box center [153, 7] width 6 height 6
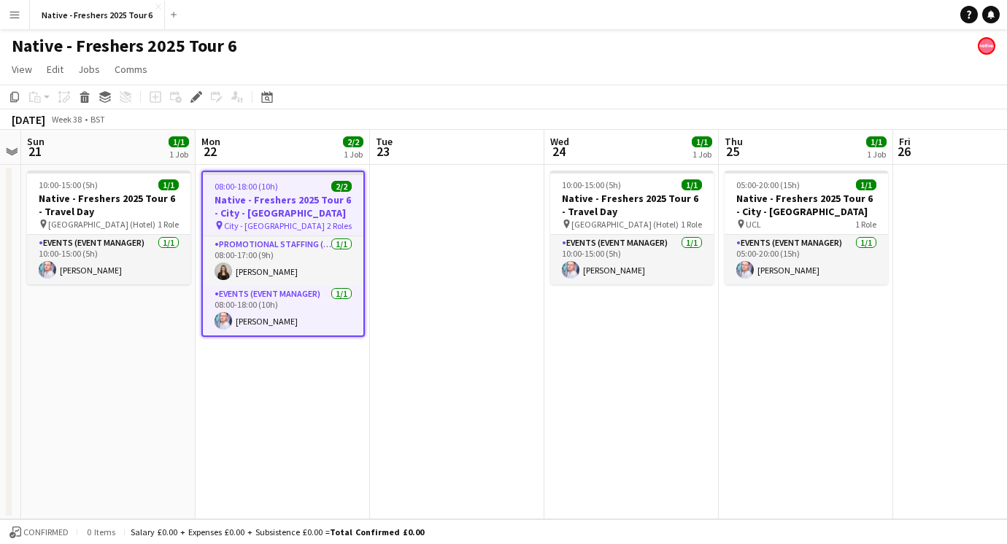
click at [394, 301] on app-date-cell at bounding box center [457, 342] width 174 height 355
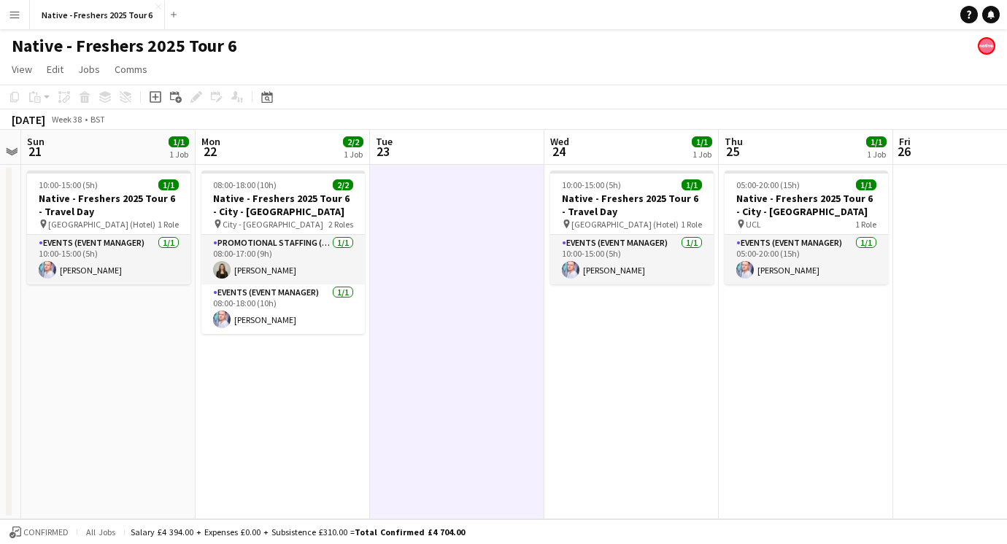
click at [678, 369] on app-date-cell "10:00-15:00 (5h) 1/1 Native - Freshers 2025 Tour 6 - Travel Day pin [GEOGRAPHIC…" at bounding box center [631, 342] width 174 height 355
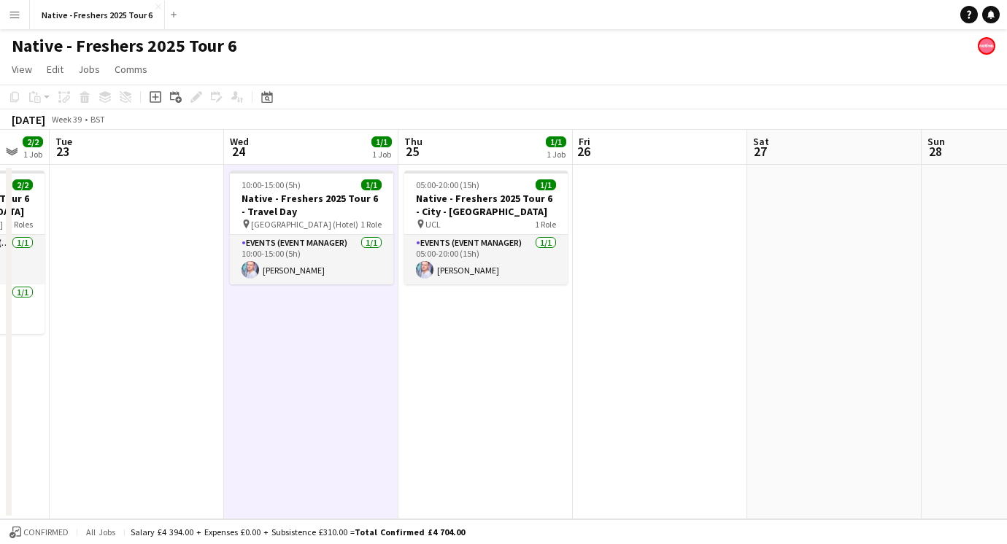
click at [526, 374] on app-date-cell "05:00-20:00 (15h) 1/1 Native - Freshers 2025 Tour 6 - City - [GEOGRAPHIC_DATA] …" at bounding box center [485, 342] width 174 height 355
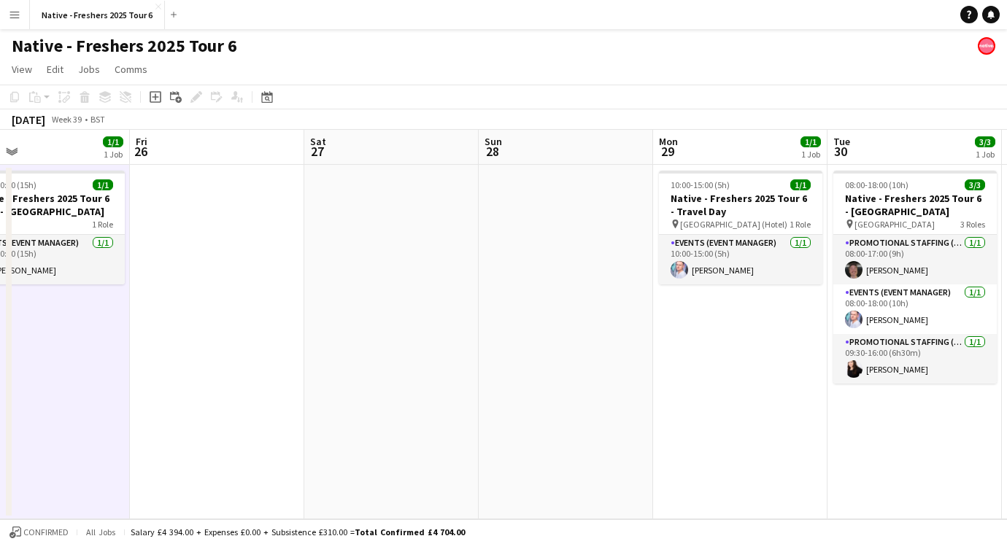
scroll to position [0, 466]
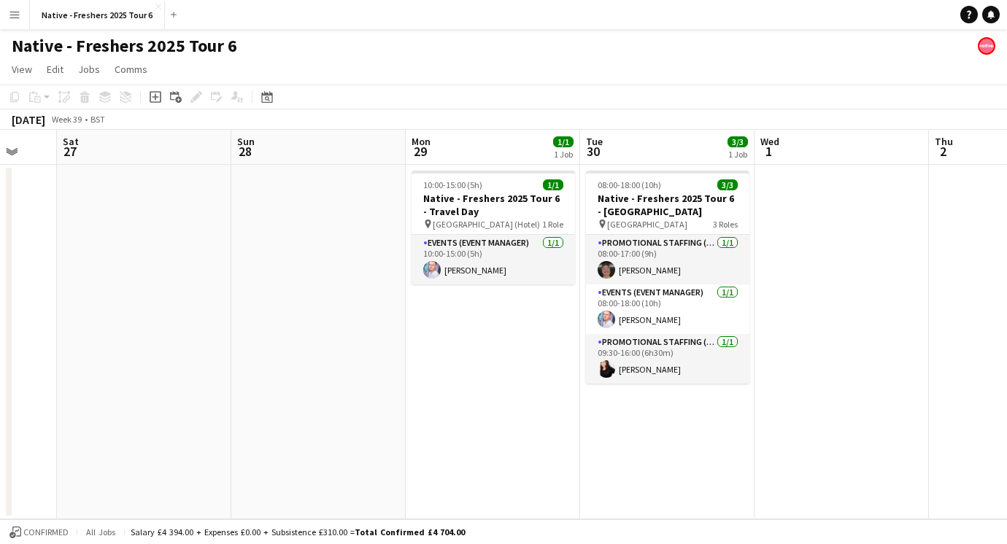
click at [536, 374] on app-date-cell "10:00-15:00 (5h) 1/1 Native - Freshers 2025 Tour 6 - Travel Day pin [GEOGRAPHIC…" at bounding box center [493, 342] width 174 height 355
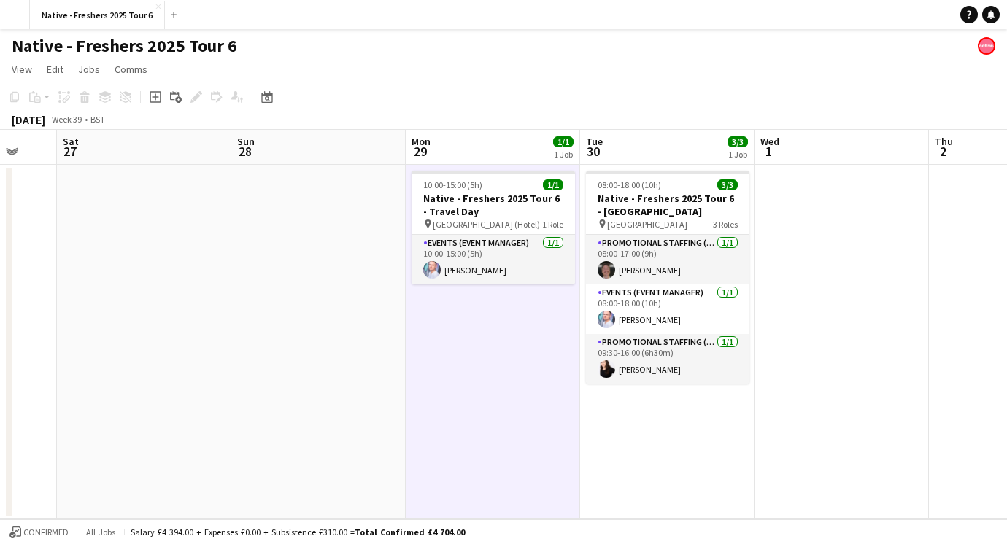
click at [678, 415] on app-date-cell "08:00-18:00 (10h) 3/3 Native - Freshers 2025 Tour 6 - [GEOGRAPHIC_DATA] pin [GE…" at bounding box center [667, 342] width 174 height 355
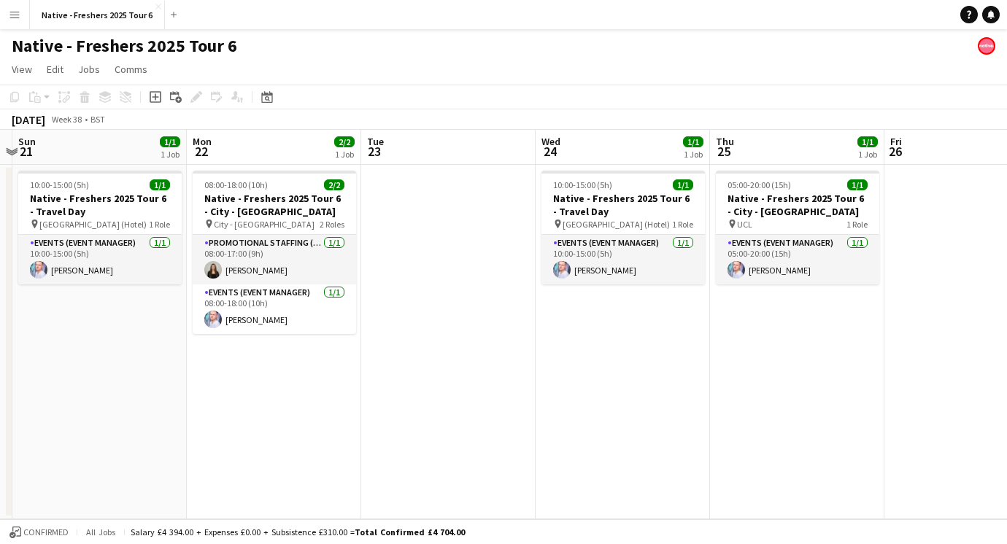
scroll to position [0, 297]
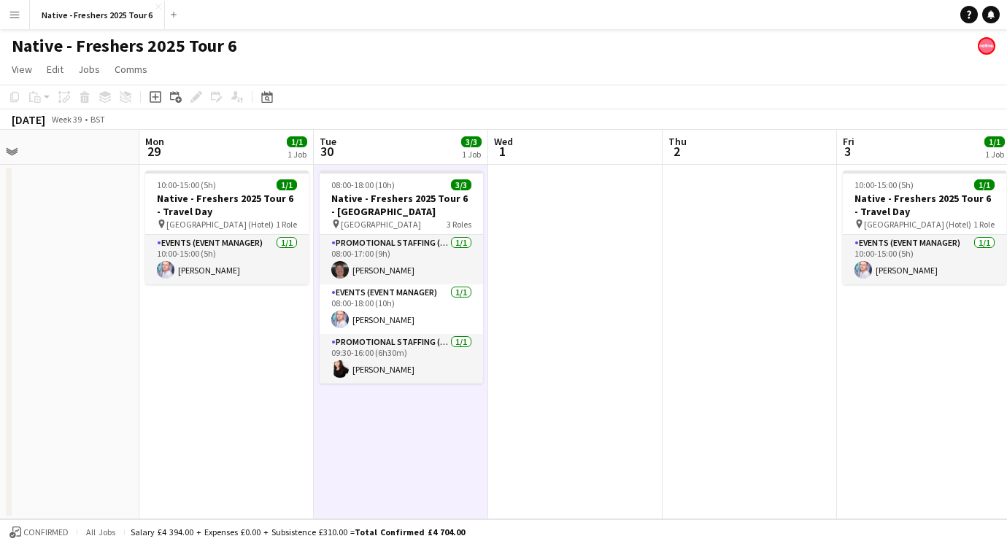
click at [642, 326] on app-date-cell at bounding box center [575, 342] width 174 height 355
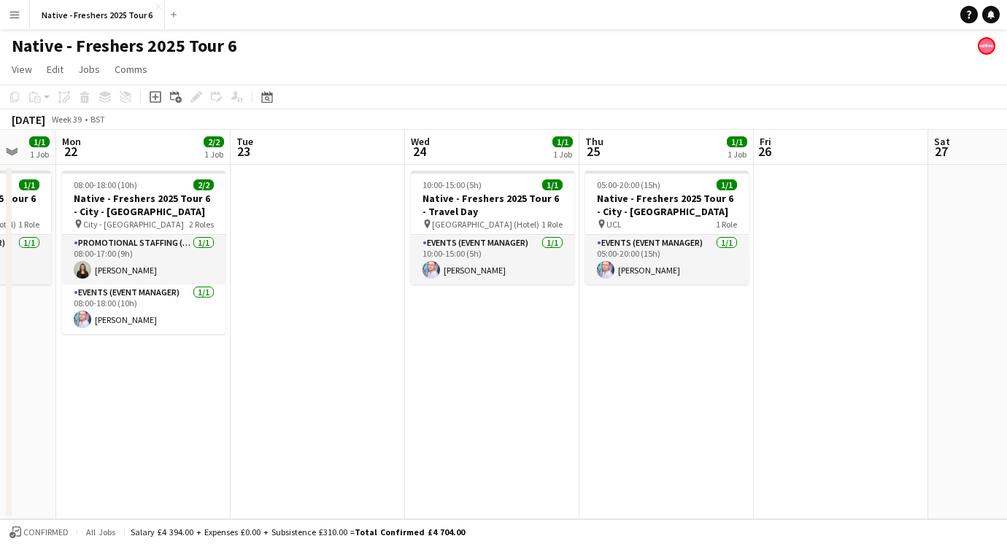
scroll to position [0, 396]
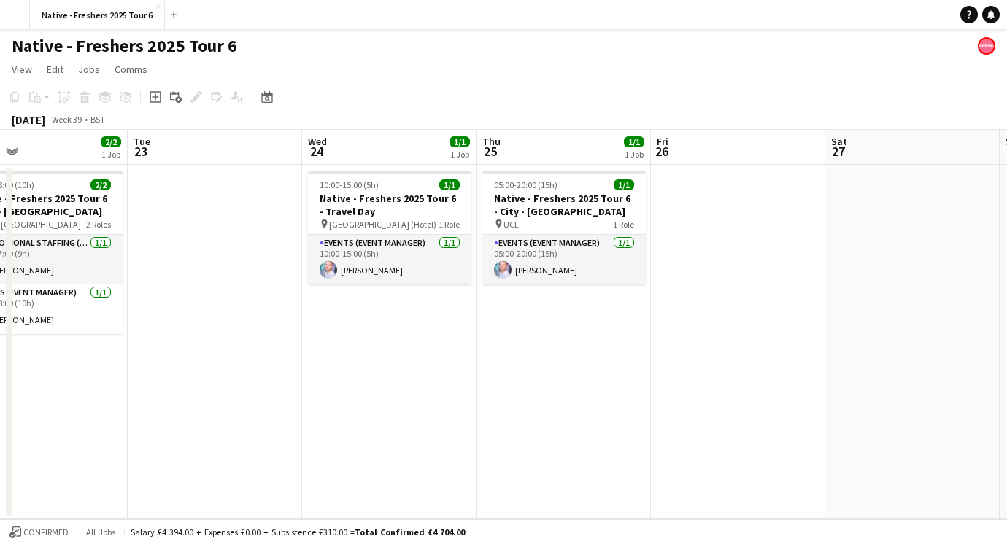
click at [457, 356] on app-date-cell "10:00-15:00 (5h) 1/1 Native - Freshers 2025 Tour 6 - Travel Day pin [GEOGRAPHIC…" at bounding box center [389, 342] width 174 height 355
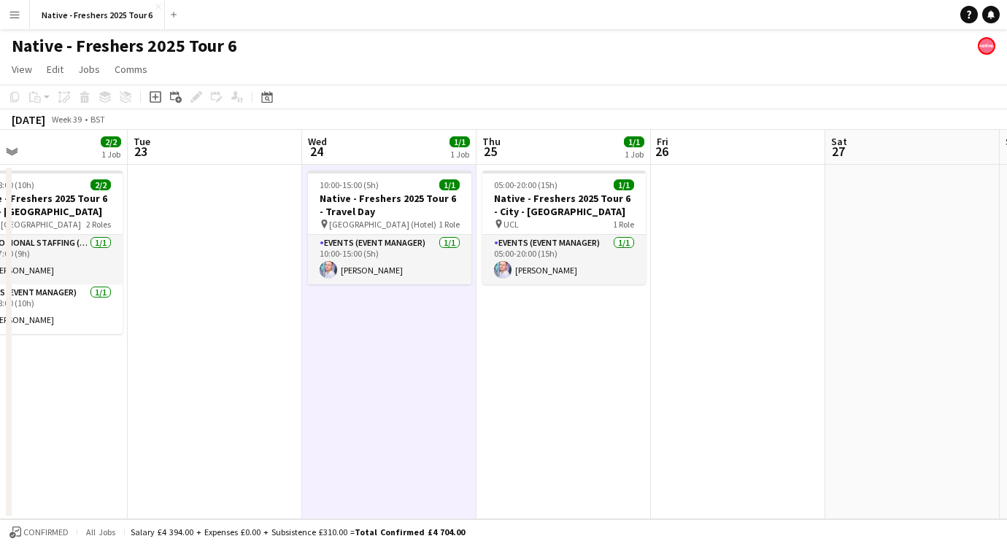
click at [101, 343] on app-date-cell "08:00-18:00 (10h) 2/2 Native - Freshers 2025 Tour 6 - City - [GEOGRAPHIC_DATA] …" at bounding box center [40, 342] width 174 height 355
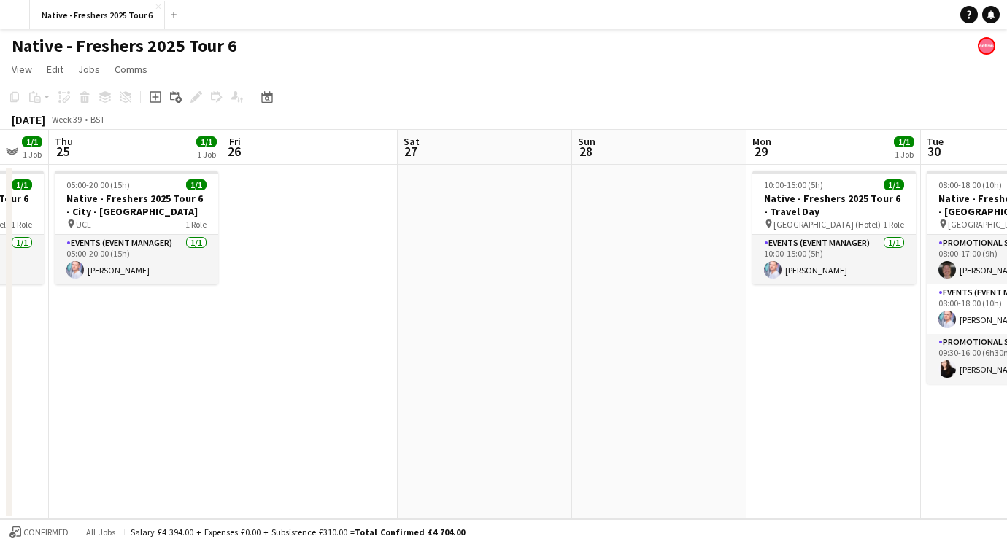
scroll to position [0, 520]
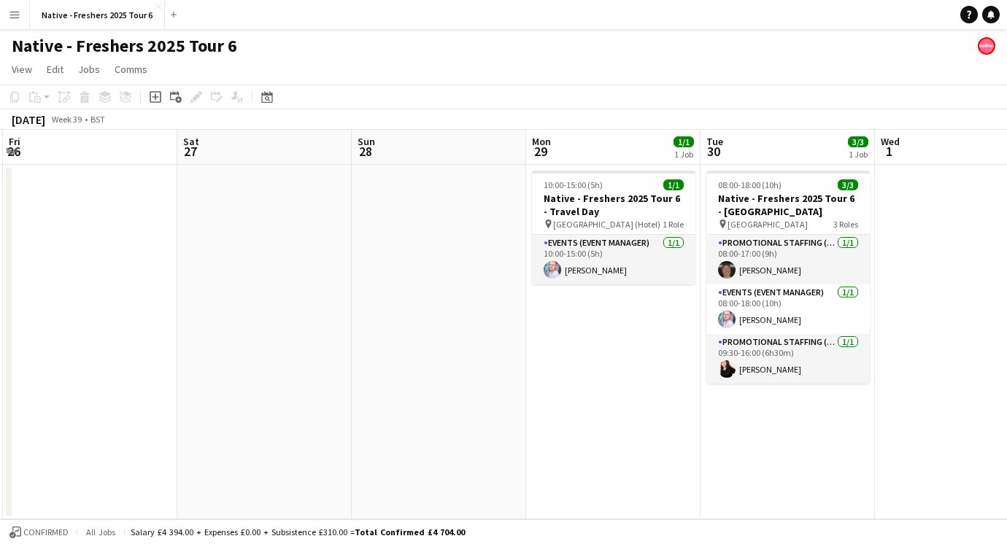
click at [706, 434] on app-date-cell "08:00-18:00 (10h) 3/3 Native - Freshers 2025 Tour 6 - [GEOGRAPHIC_DATA] pin [GE…" at bounding box center [788, 342] width 174 height 355
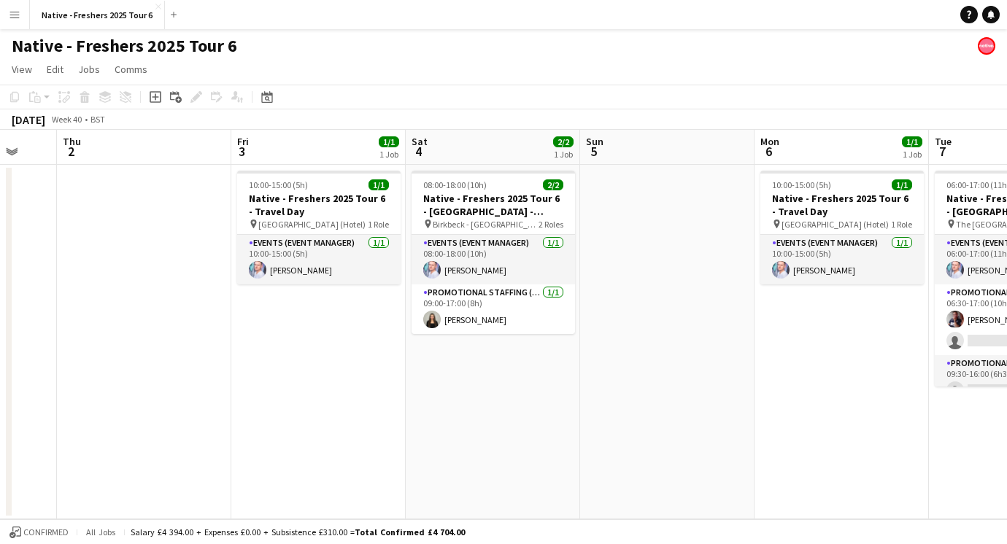
scroll to position [0, 468]
click at [461, 363] on app-date-cell "08:00-18:00 (10h) 2/2 Native - Freshers 2025 Tour 6 - [GEOGRAPHIC_DATA] - [GEOG…" at bounding box center [491, 342] width 174 height 355
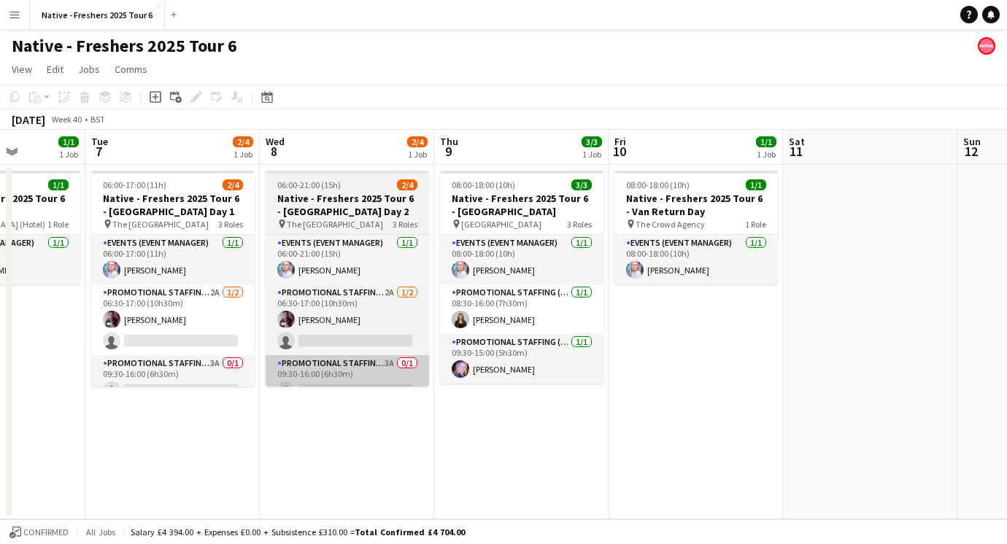
scroll to position [0, 453]
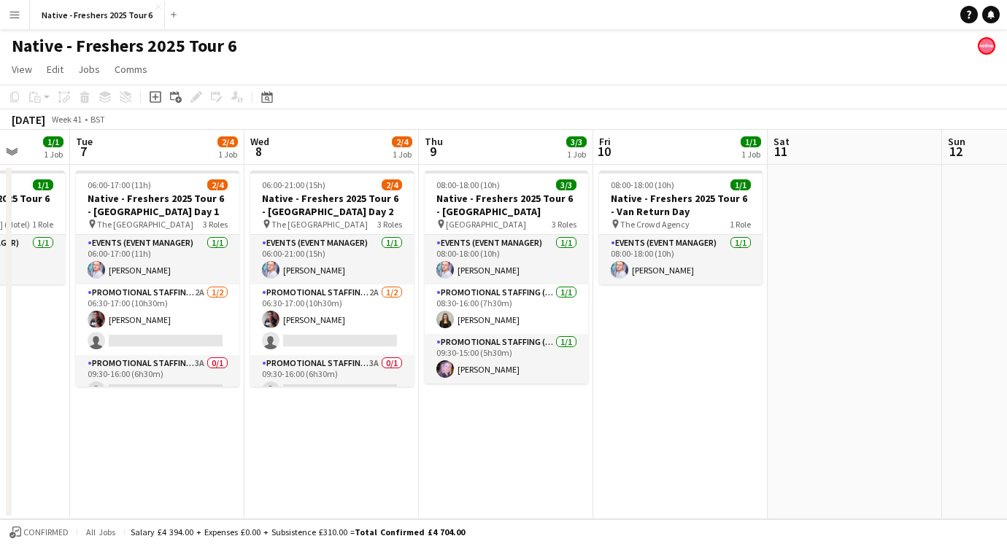
click at [504, 420] on app-date-cell "08:00-18:00 (10h) 3/3 Native - Freshers 2025 Tour 6 - [GEOGRAPHIC_DATA] pin [GE…" at bounding box center [506, 342] width 174 height 355
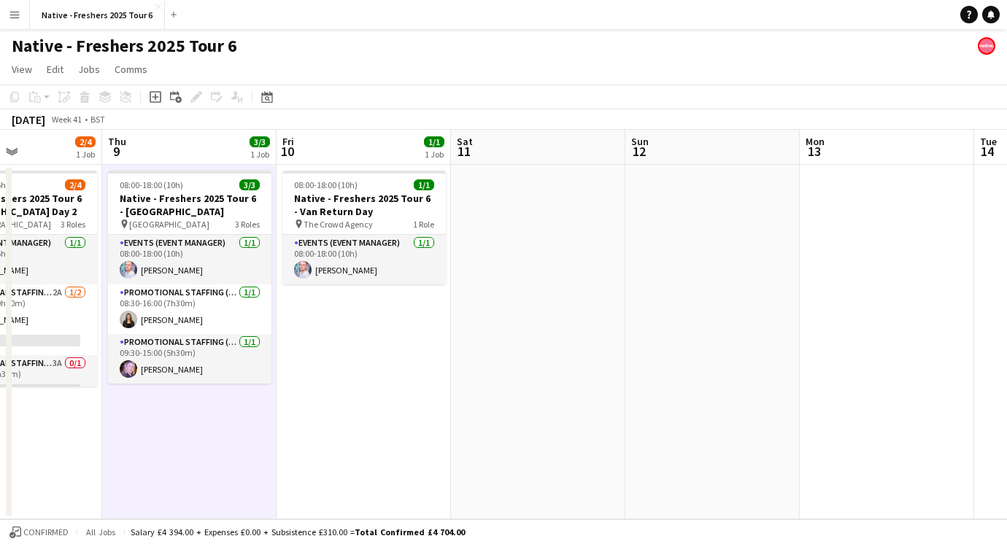
scroll to position [0, 358]
